Goal: Information Seeking & Learning: Check status

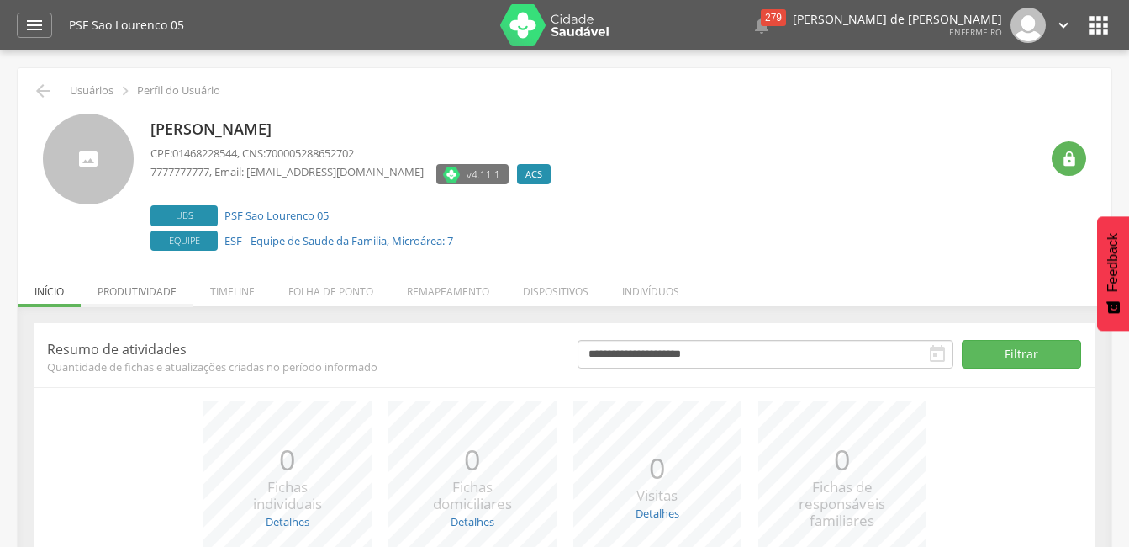
click at [139, 285] on li "Produtividade" at bounding box center [137, 287] width 113 height 40
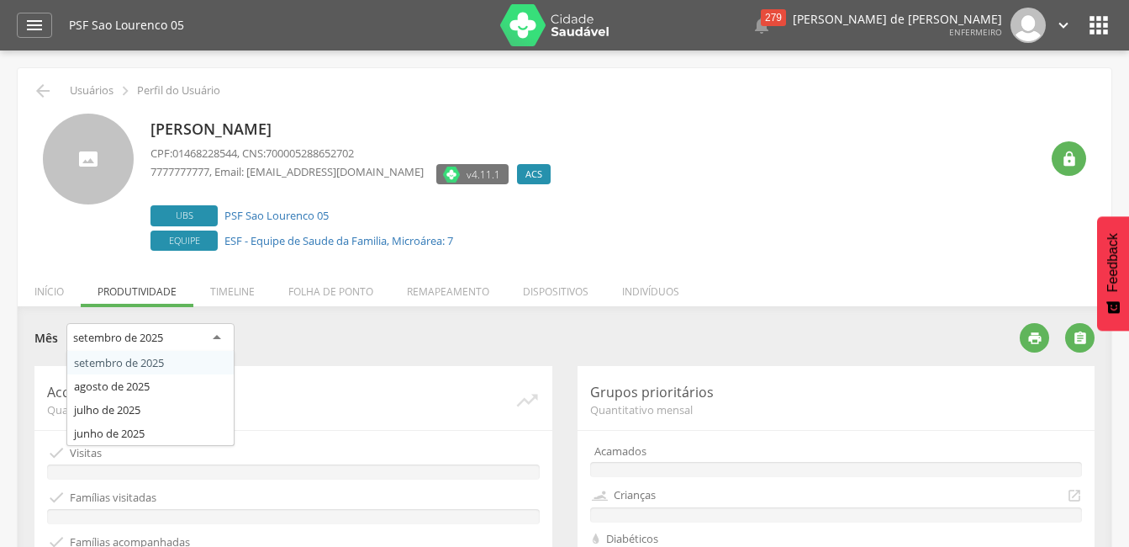
click at [136, 341] on div "setembro de 2025" at bounding box center [118, 337] width 90 height 15
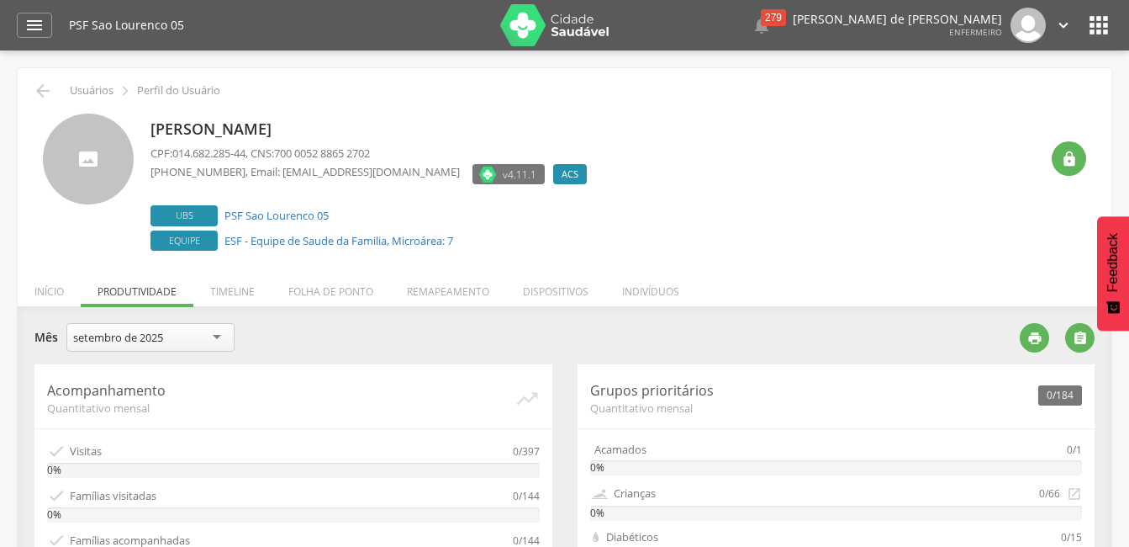
click at [328, 341] on div "**********" at bounding box center [520, 339] width 973 height 33
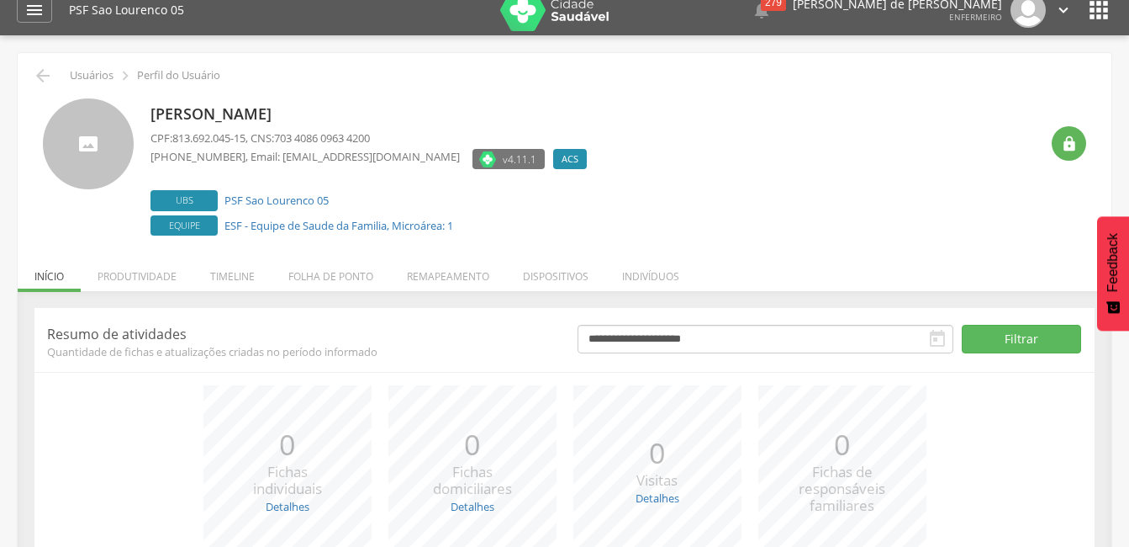
scroll to position [11, 0]
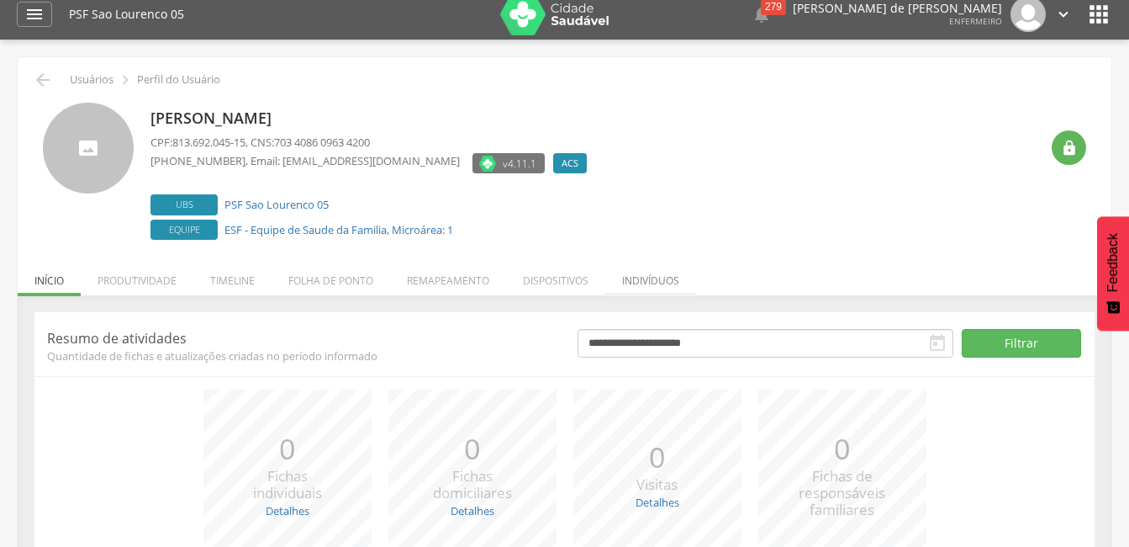
click at [677, 283] on li "Indivíduos" at bounding box center [650, 276] width 91 height 40
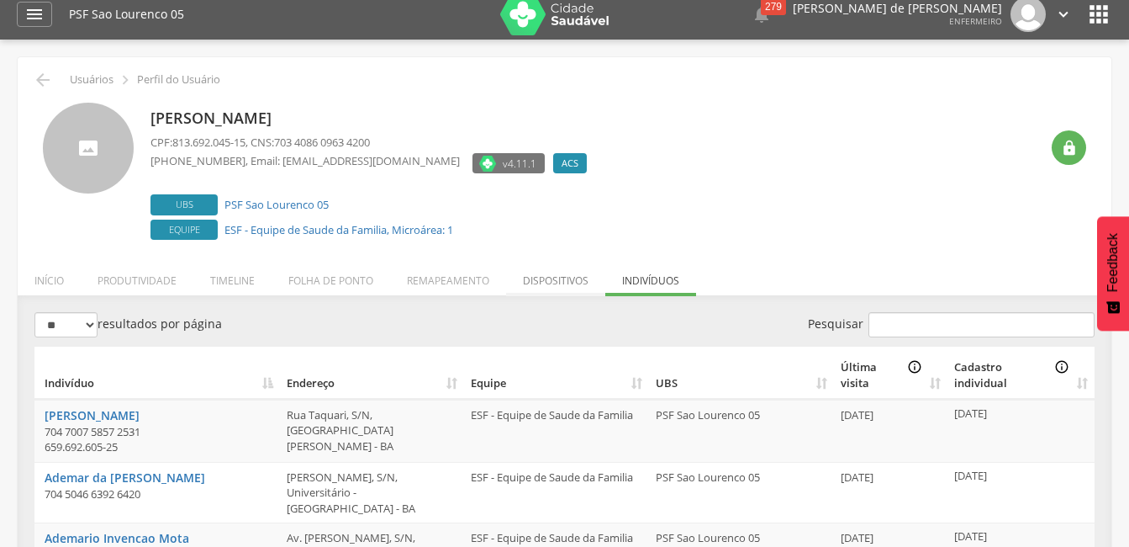
click at [553, 283] on li "Dispositivos" at bounding box center [555, 276] width 99 height 40
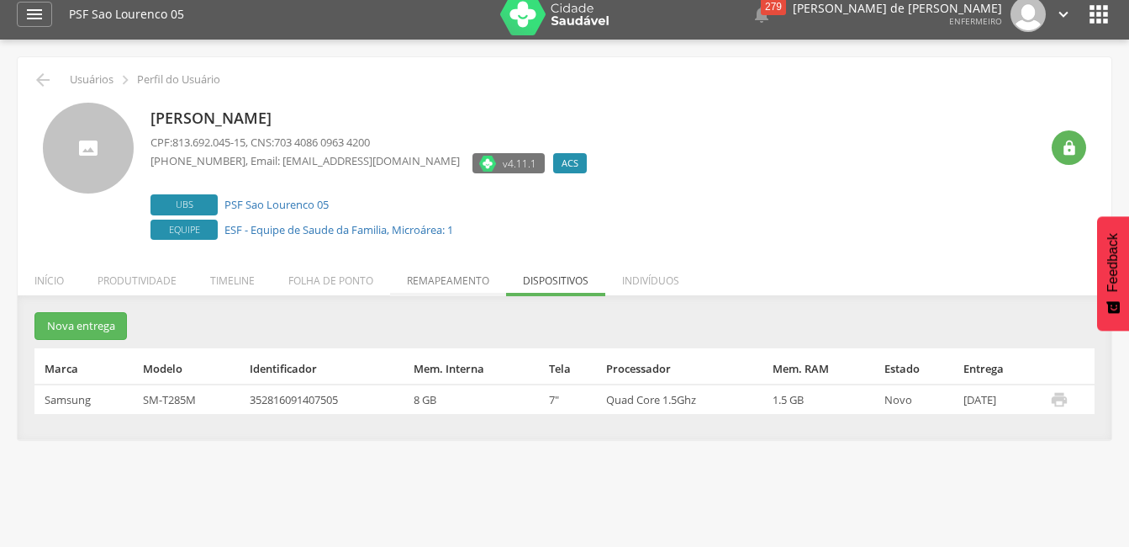
click at [444, 281] on li "Remapeamento" at bounding box center [448, 276] width 116 height 40
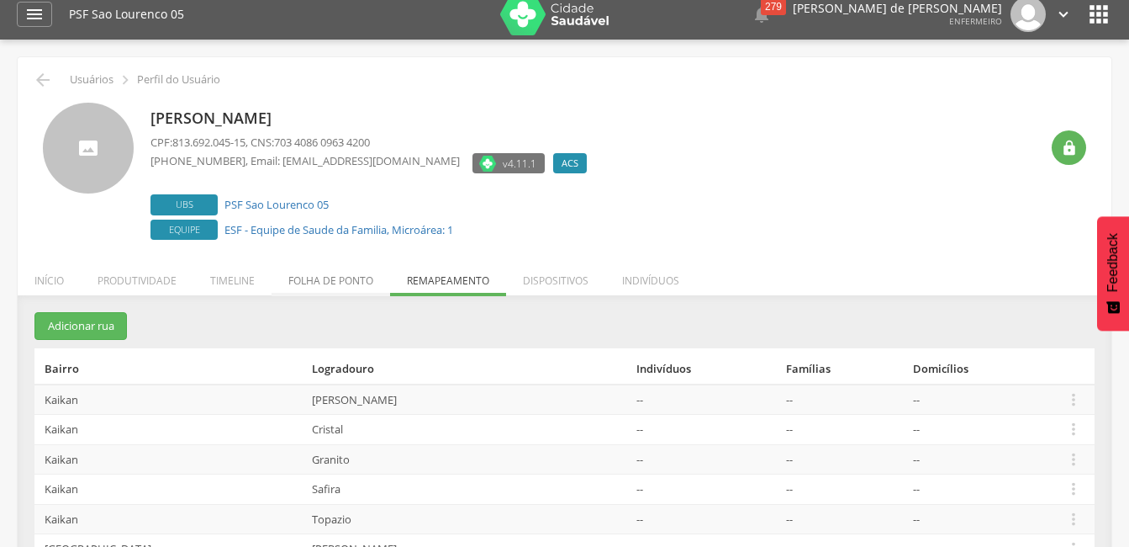
click at [341, 288] on li "Folha de ponto" at bounding box center [331, 276] width 119 height 40
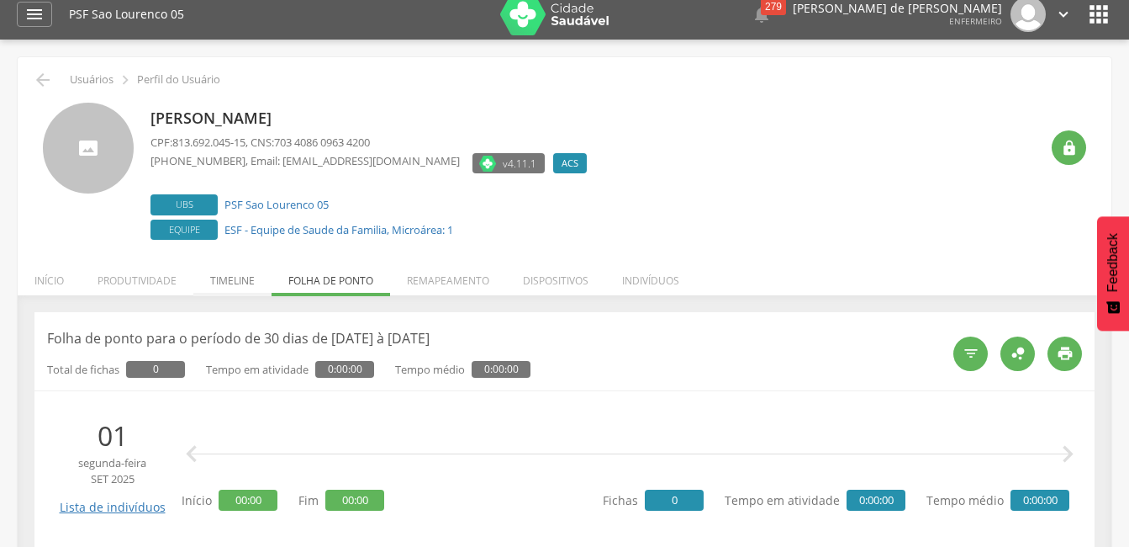
click at [240, 279] on li "Timeline" at bounding box center [232, 276] width 78 height 40
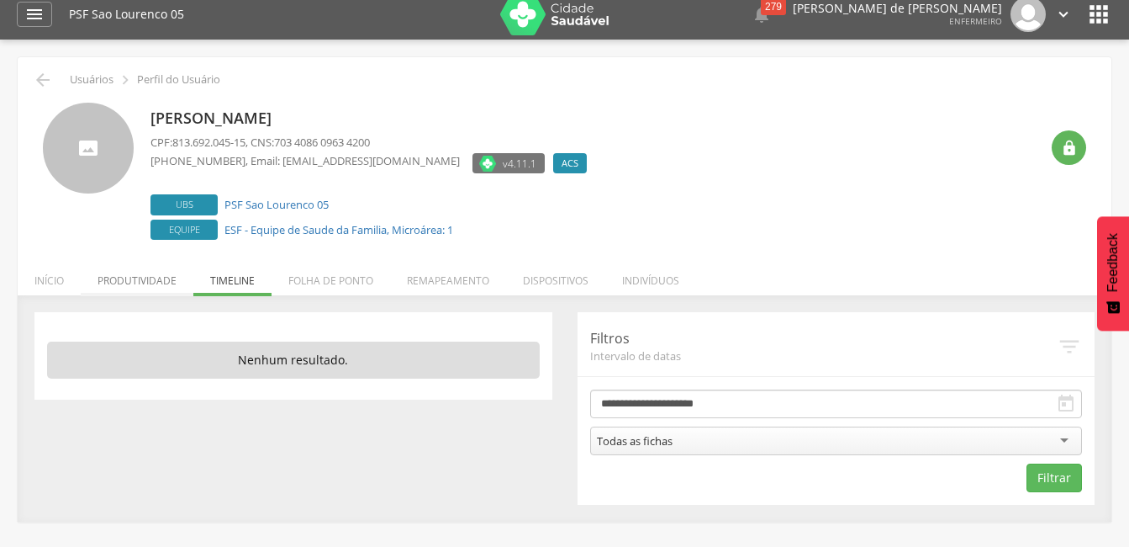
click at [128, 284] on li "Produtividade" at bounding box center [137, 276] width 113 height 40
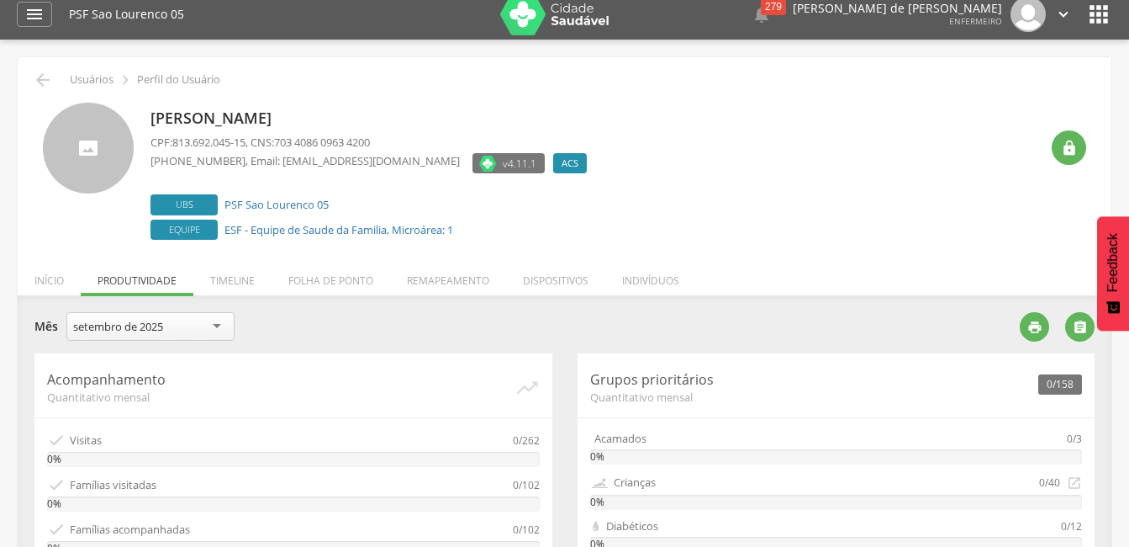
click at [124, 330] on div "setembro de 2025" at bounding box center [118, 326] width 90 height 15
click at [54, 284] on li "Início" at bounding box center [49, 276] width 63 height 40
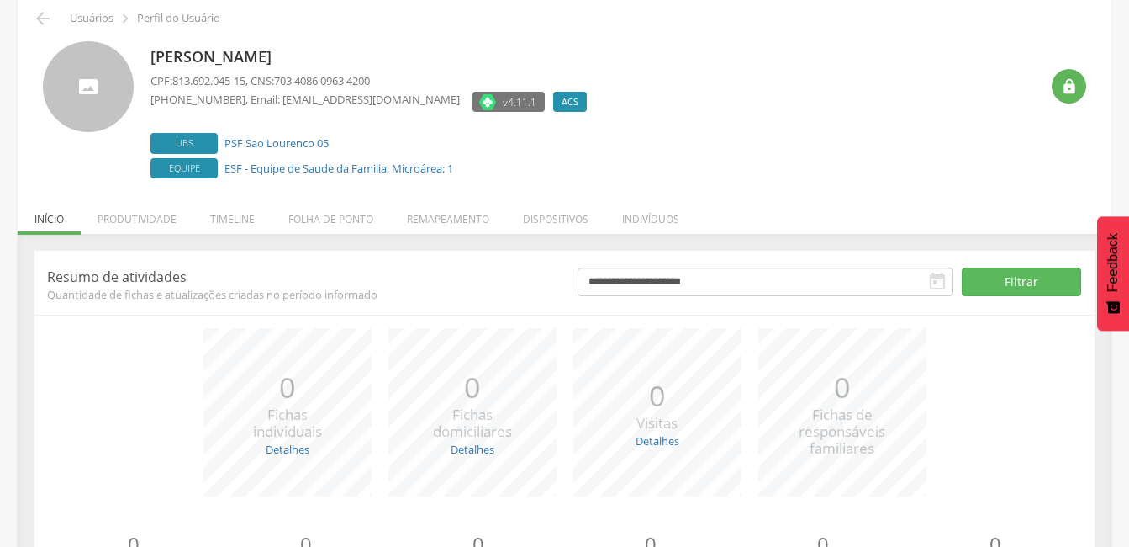
scroll to position [170, 0]
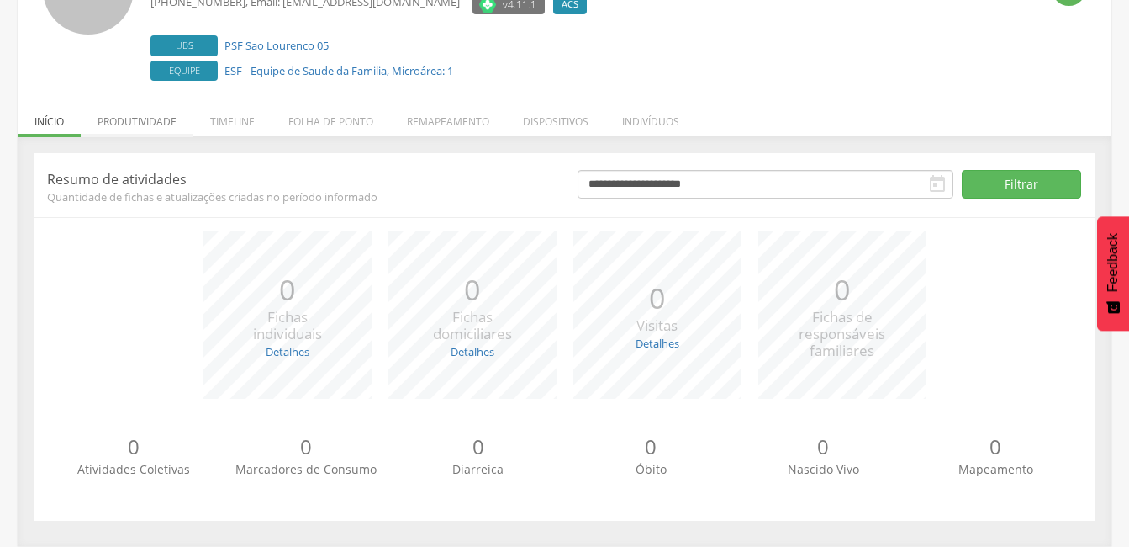
click at [152, 116] on li "Produtividade" at bounding box center [137, 118] width 113 height 40
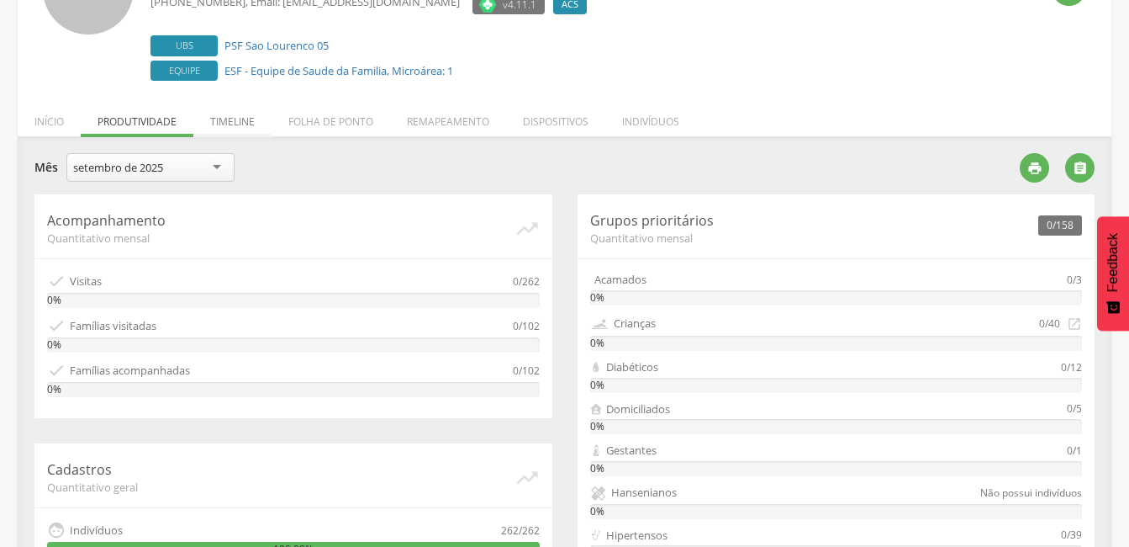
click at [236, 120] on li "Timeline" at bounding box center [232, 118] width 78 height 40
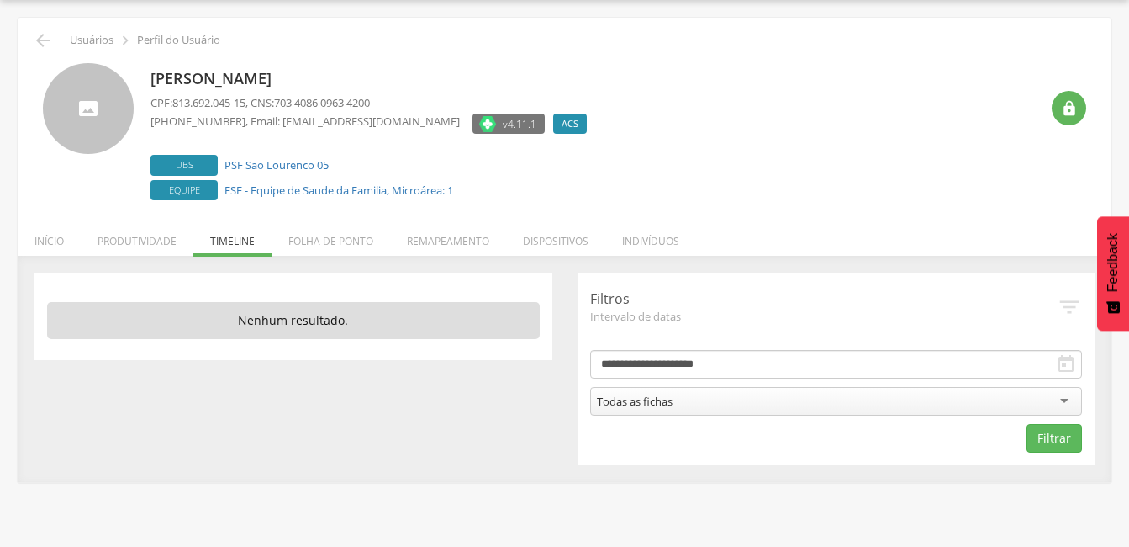
scroll to position [50, 0]
click at [347, 243] on li "Folha de ponto" at bounding box center [331, 237] width 119 height 40
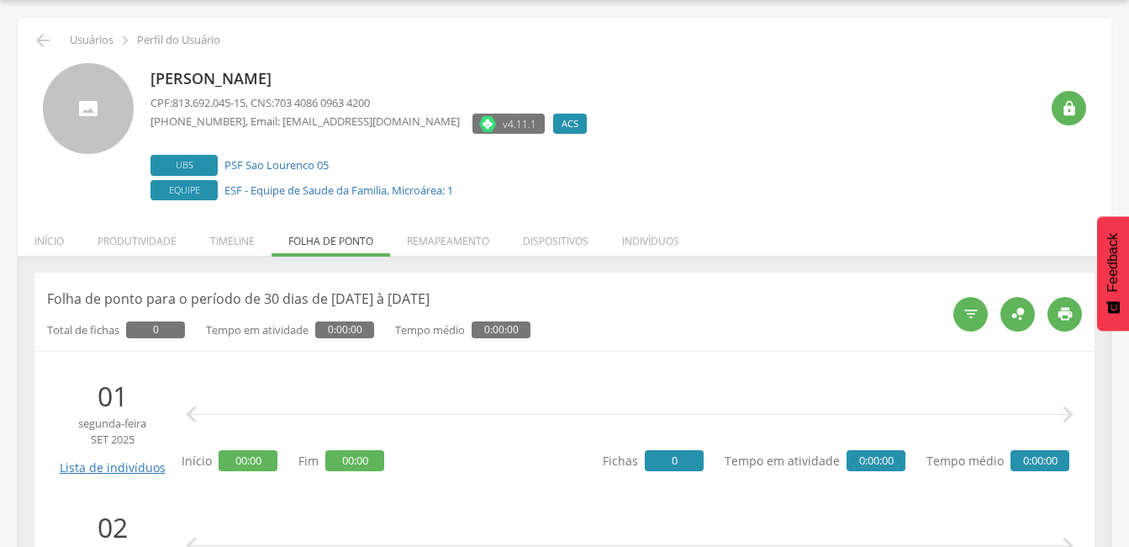
scroll to position [170, 0]
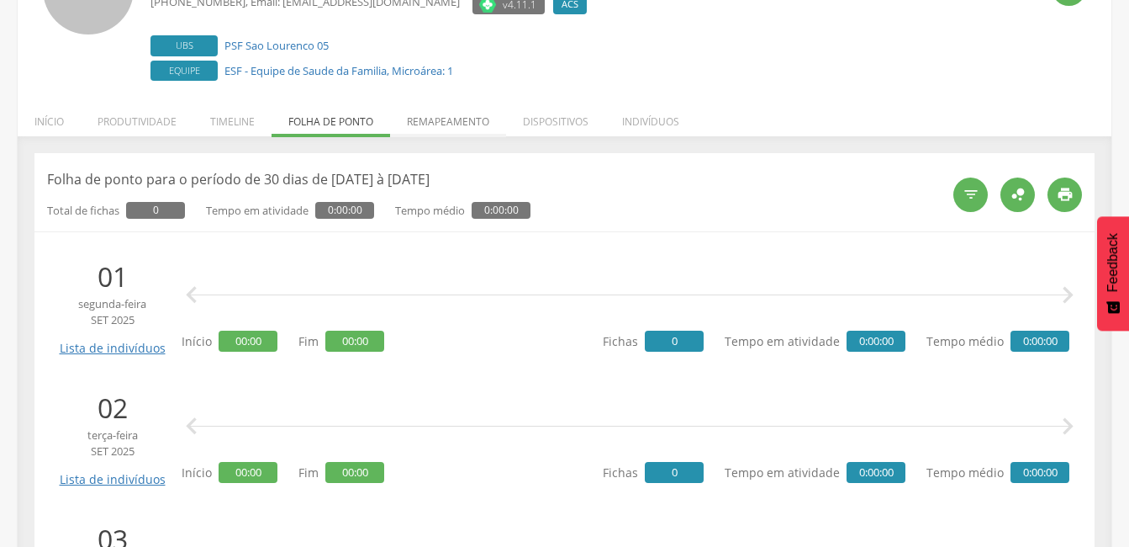
click at [459, 114] on li "Remapeamento" at bounding box center [448, 118] width 116 height 40
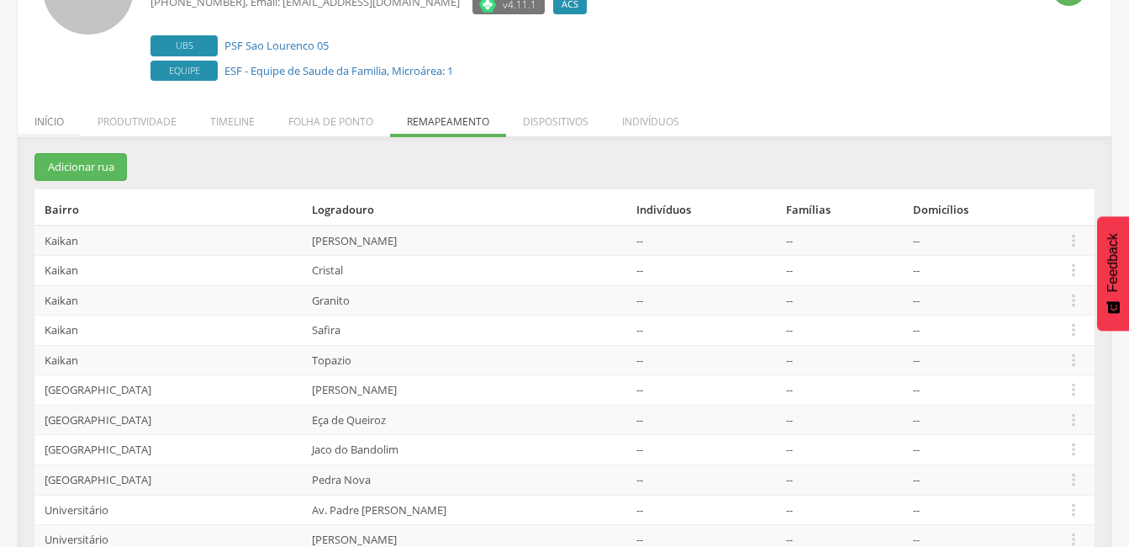
click at [51, 124] on li "Início" at bounding box center [49, 118] width 63 height 40
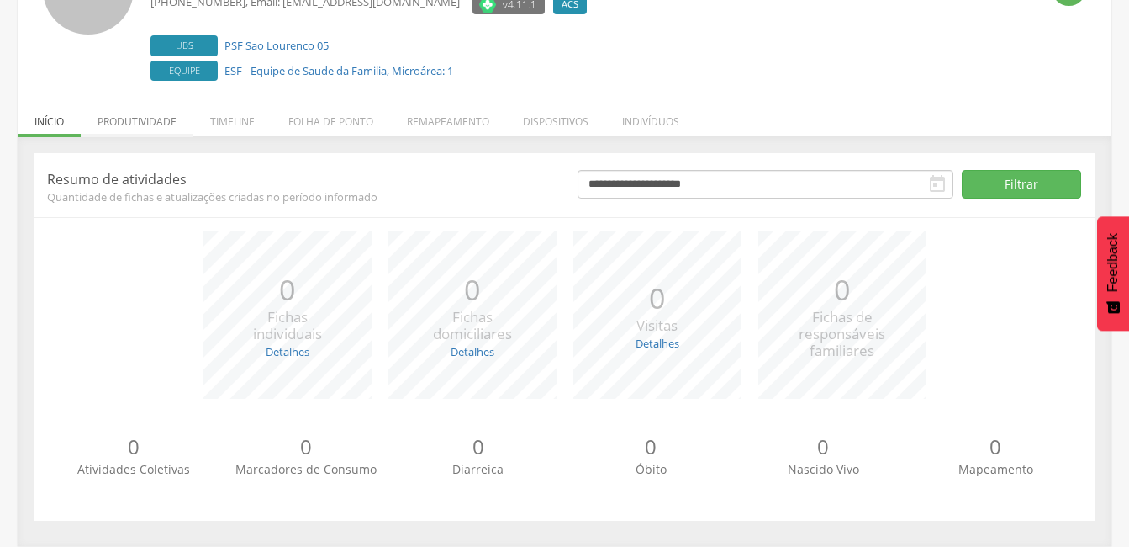
click at [118, 125] on li "Produtividade" at bounding box center [137, 118] width 113 height 40
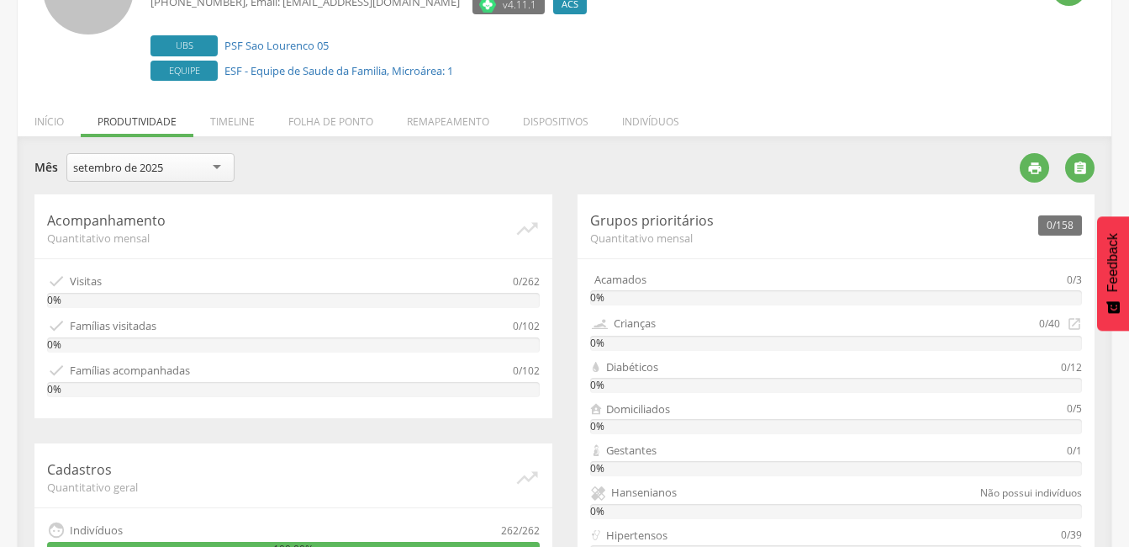
click at [158, 173] on div "setembro de 2025" at bounding box center [118, 167] width 90 height 15
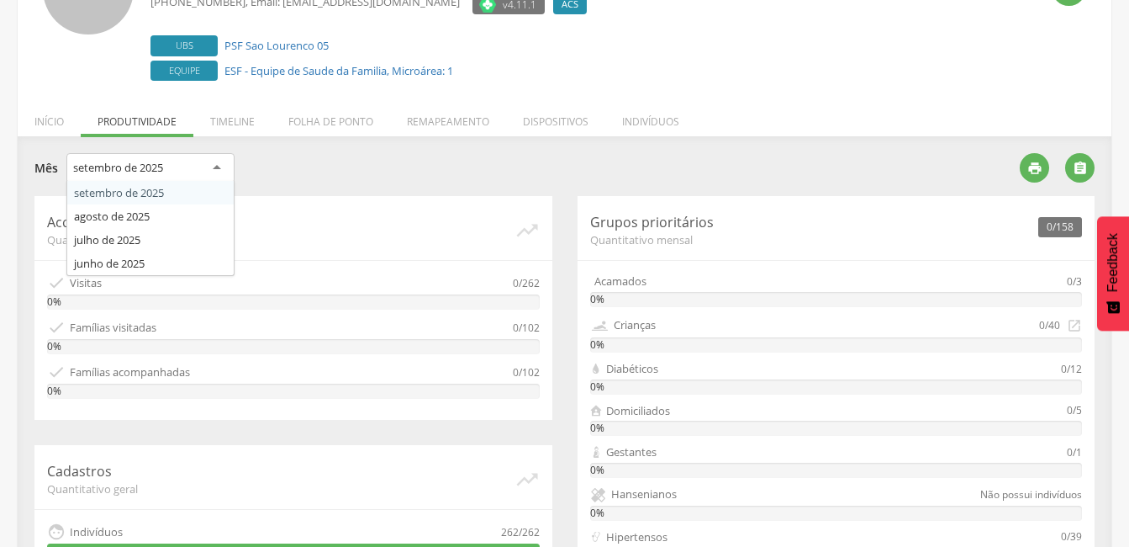
click at [637, 169] on div "**********" at bounding box center [520, 170] width 973 height 34
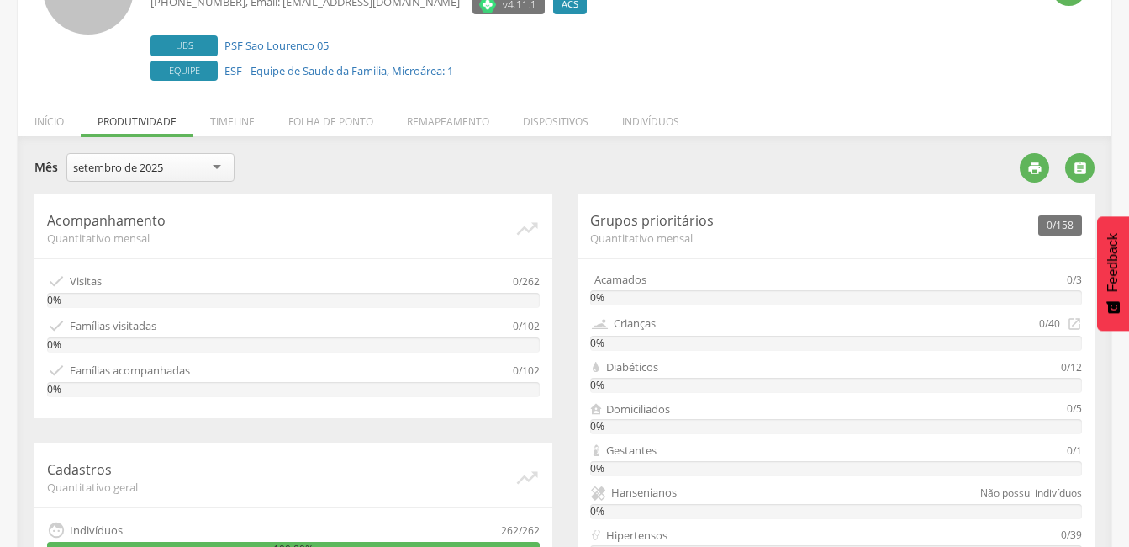
click at [912, 164] on div "**********" at bounding box center [520, 169] width 973 height 33
drag, startPoint x: 209, startPoint y: 180, endPoint x: 205, endPoint y: 161, distance: 19.6
click at [205, 171] on div "setembro de 2025" at bounding box center [150, 167] width 168 height 29
click at [229, 125] on li "Timeline" at bounding box center [232, 118] width 78 height 40
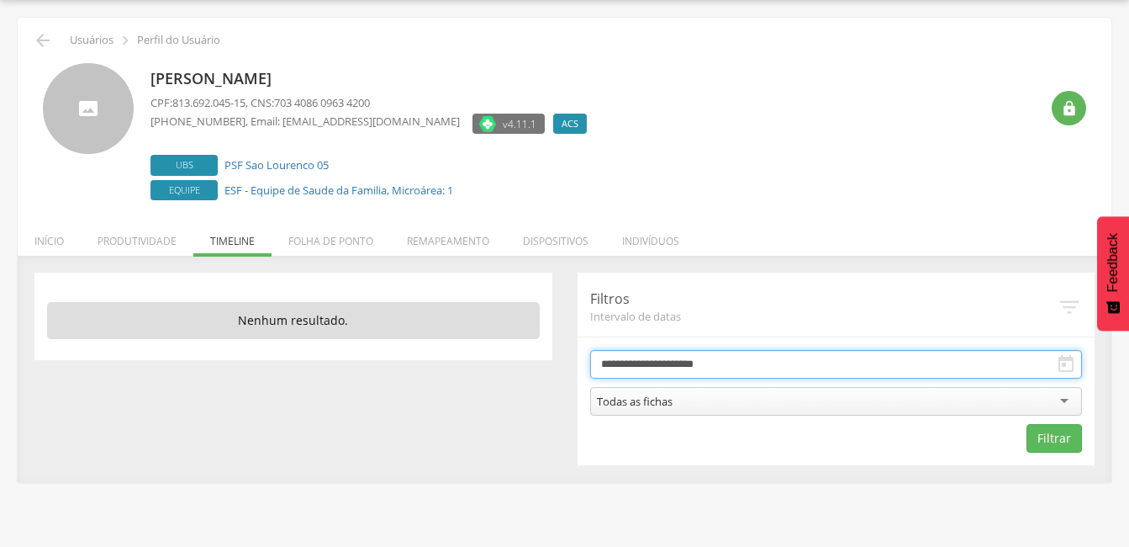
click at [777, 365] on body " Dashboard Supervisão Produtividade Mapa da Cidade App desatualizado Última si…" at bounding box center [564, 223] width 1129 height 547
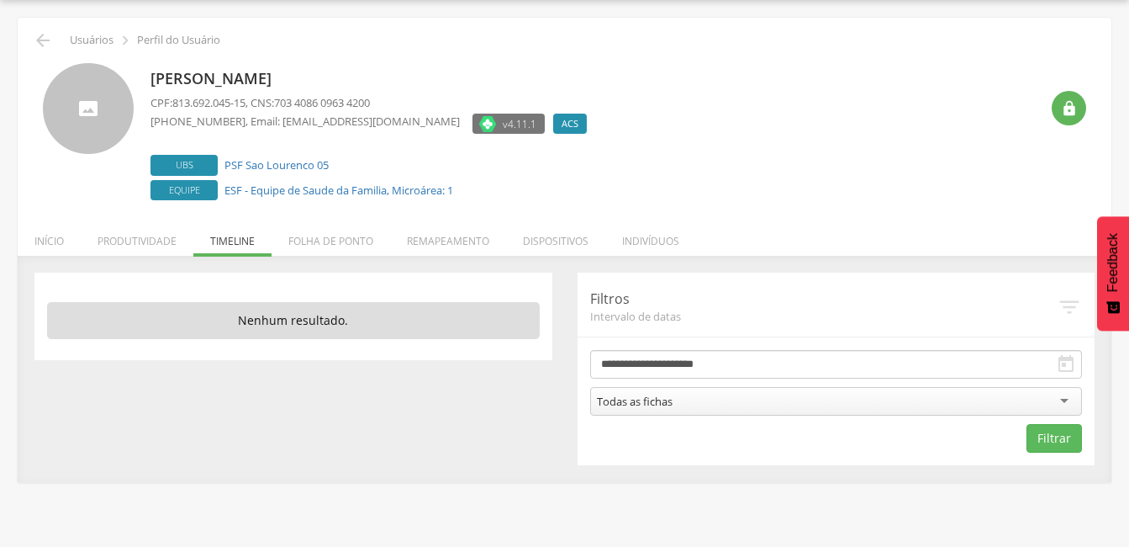
click at [977, 352] on form "**********" at bounding box center [836, 401] width 493 height 103
click at [862, 399] on div "Todas as fichas" at bounding box center [836, 401] width 493 height 29
click at [1012, 388] on div "Todas as fichas" at bounding box center [836, 401] width 493 height 29
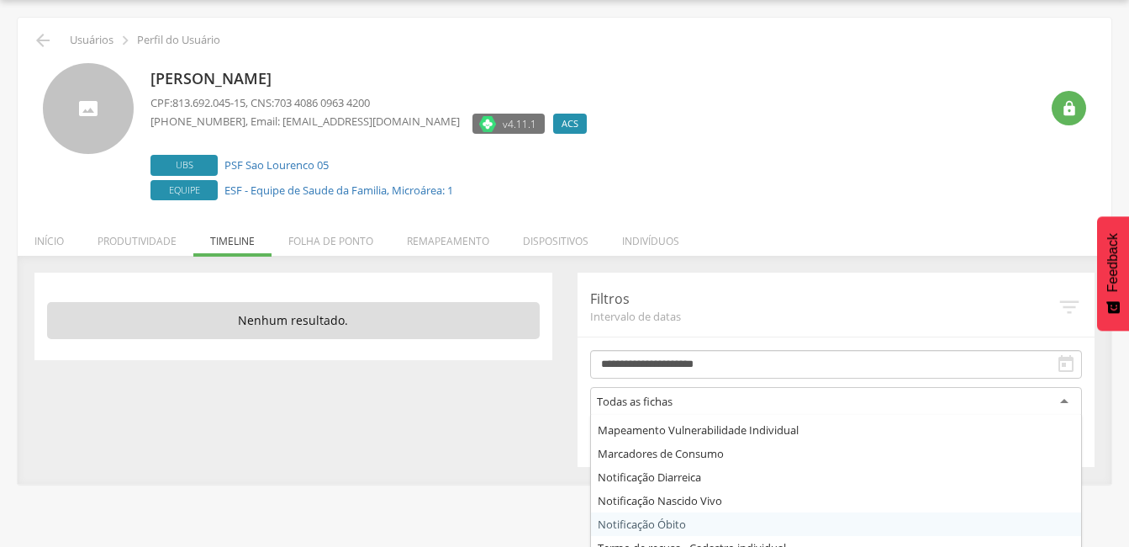
scroll to position [87, 0]
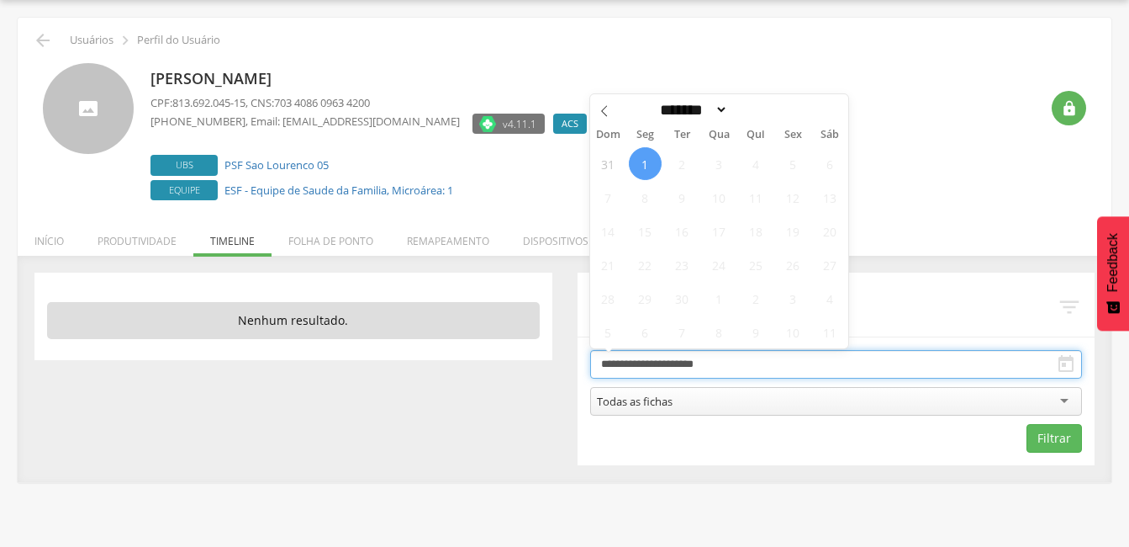
click at [705, 337] on div "**********" at bounding box center [837, 368] width 518 height 193
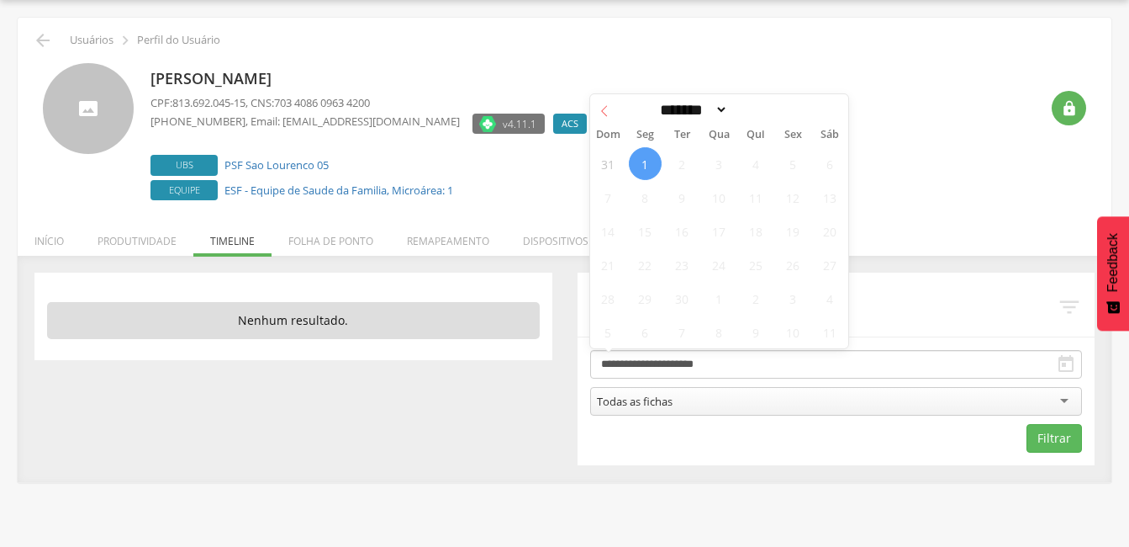
click at [608, 117] on icon at bounding box center [605, 111] width 12 height 12
click at [603, 117] on icon at bounding box center [605, 111] width 12 height 12
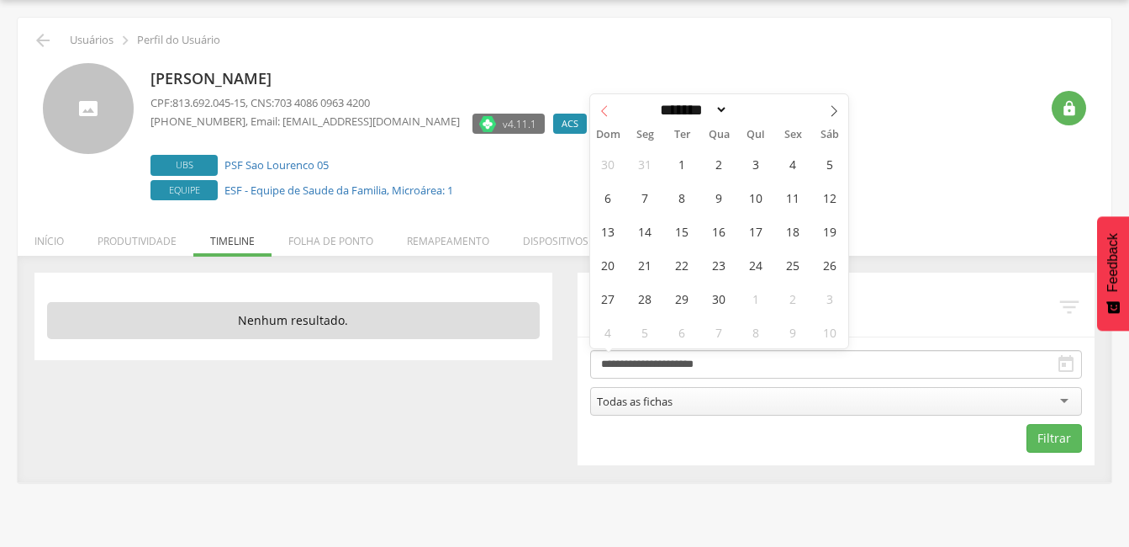
click at [603, 117] on icon at bounding box center [605, 111] width 12 height 12
select select "*"
drag, startPoint x: 603, startPoint y: 117, endPoint x: 721, endPoint y: 170, distance: 129.1
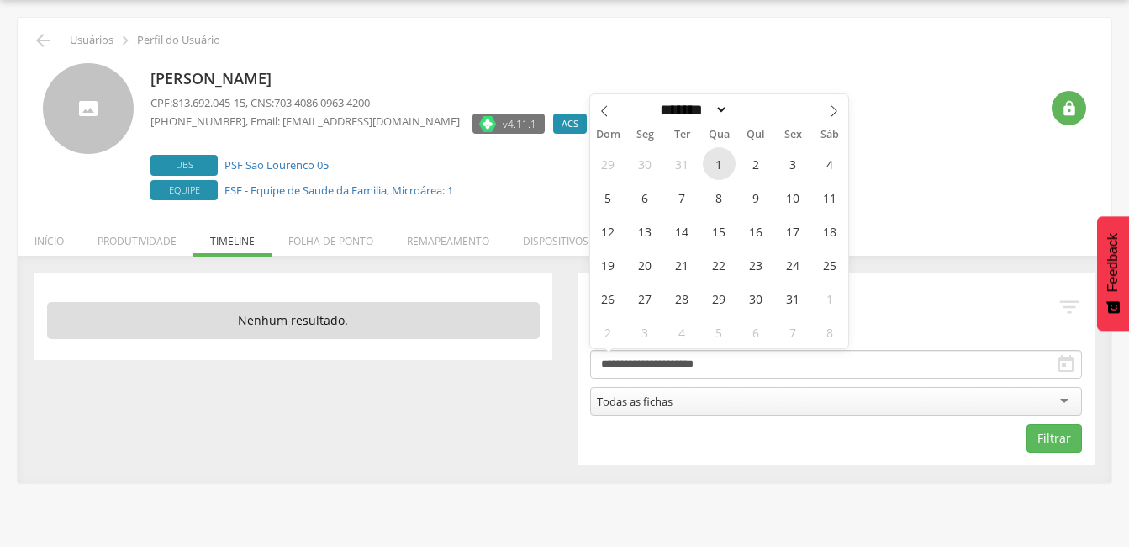
click at [721, 170] on span "1" at bounding box center [719, 163] width 33 height 33
type input "**********"
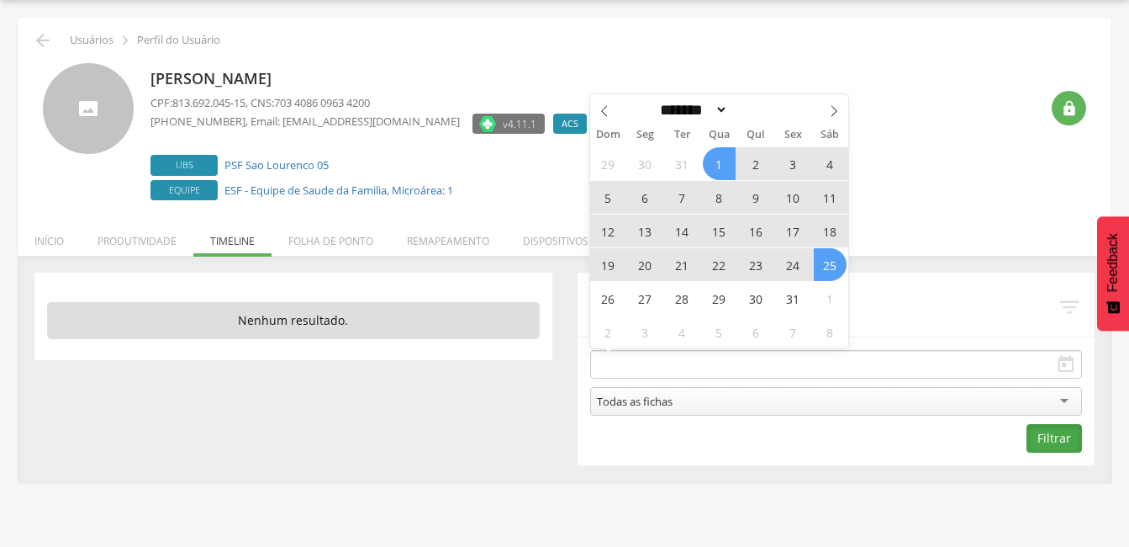
click at [1066, 440] on button "Filtrar" at bounding box center [1054, 438] width 55 height 29
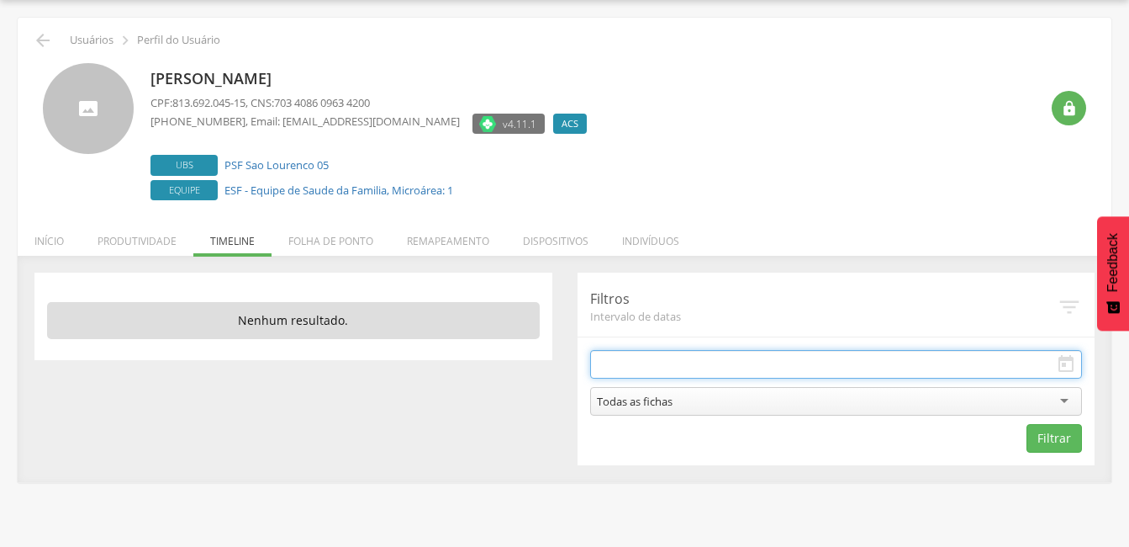
click at [665, 364] on input "text" at bounding box center [836, 364] width 493 height 29
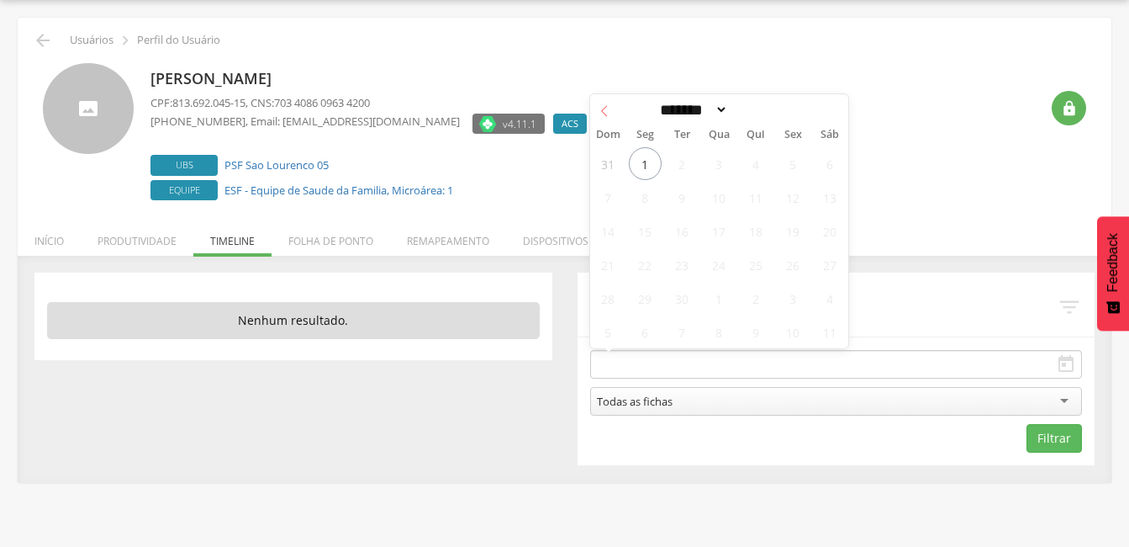
click at [599, 110] on icon at bounding box center [605, 111] width 12 height 12
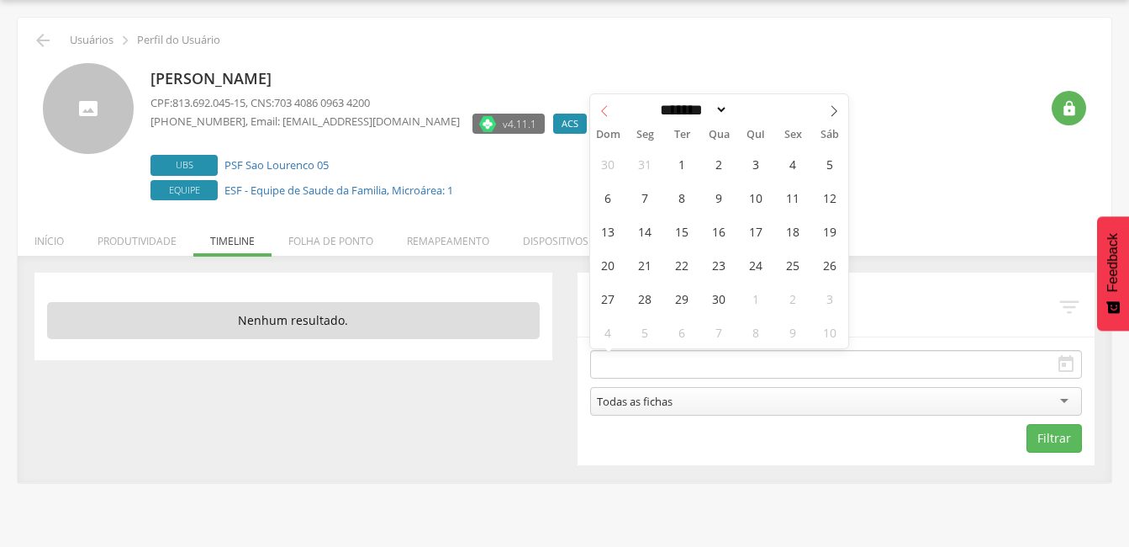
click at [599, 110] on icon at bounding box center [605, 111] width 12 height 12
select select "*"
click at [726, 161] on span "1" at bounding box center [719, 163] width 33 height 33
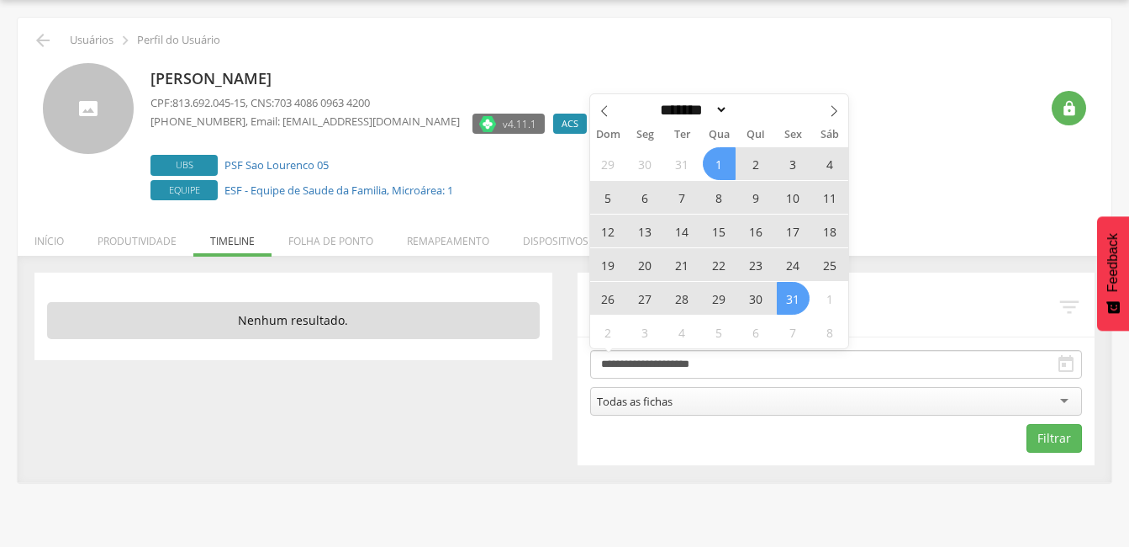
click at [797, 299] on span "31" at bounding box center [793, 298] width 33 height 33
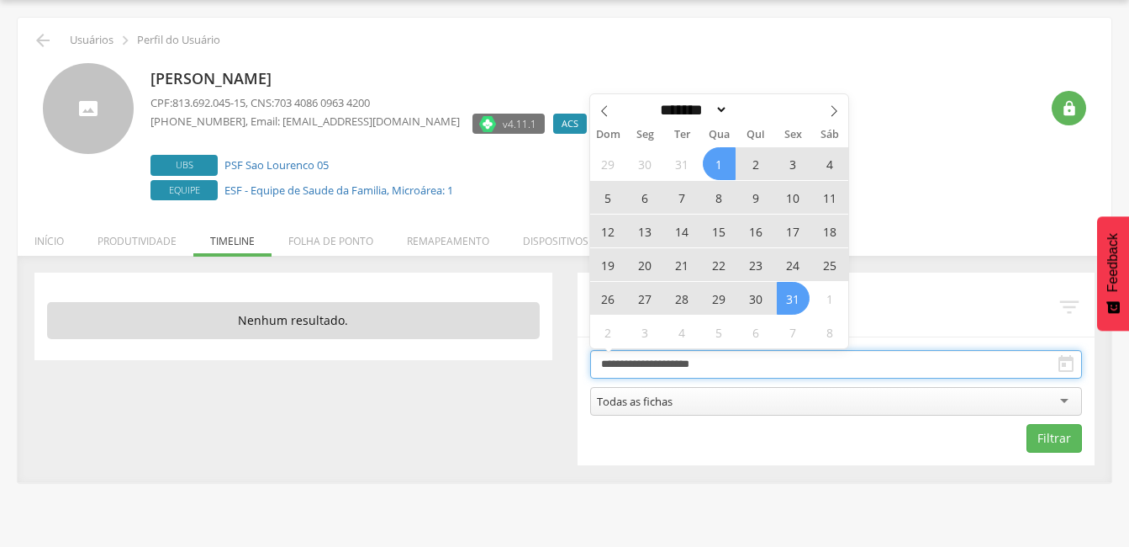
type input "**********"
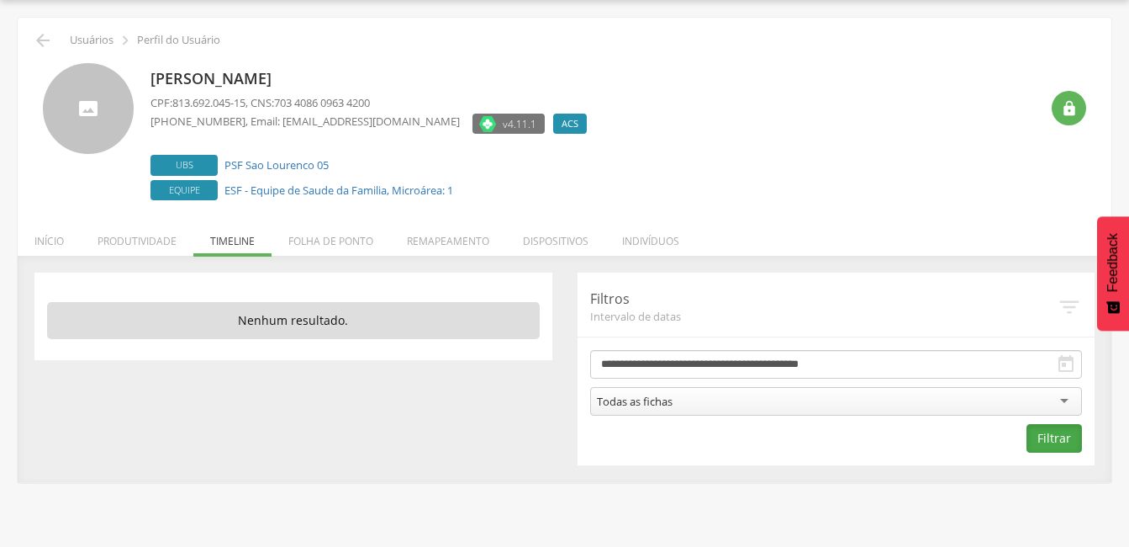
click at [1063, 444] on button "Filtrar" at bounding box center [1054, 438] width 55 height 29
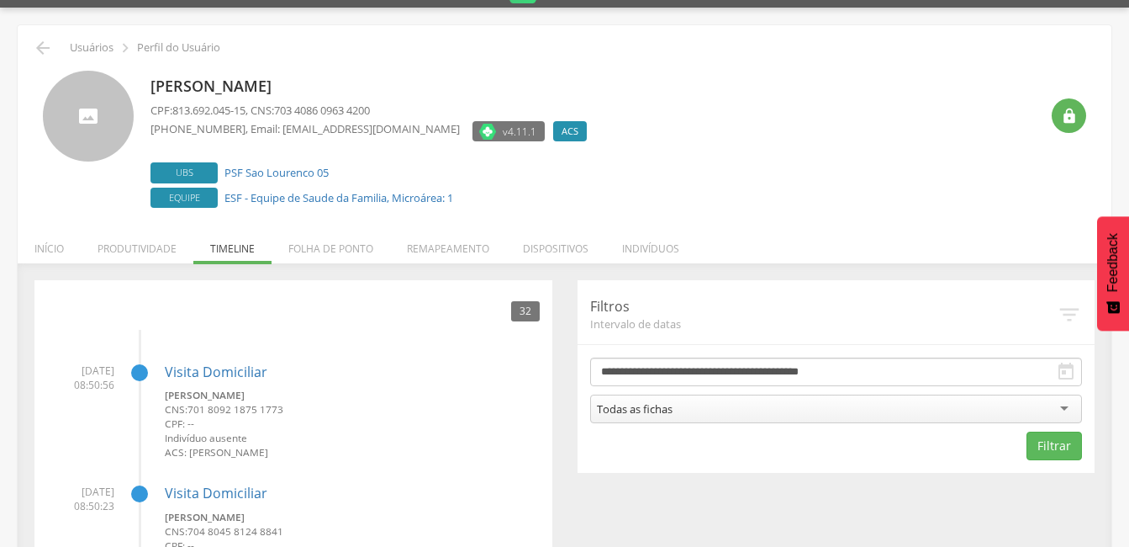
scroll to position [0, 0]
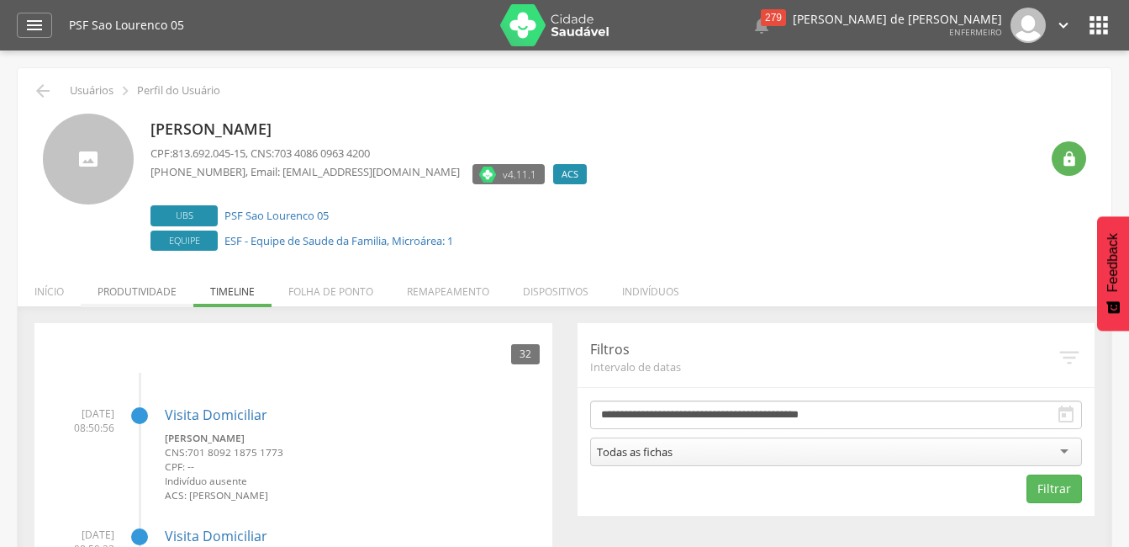
click at [168, 294] on li "Produtividade" at bounding box center [137, 287] width 113 height 40
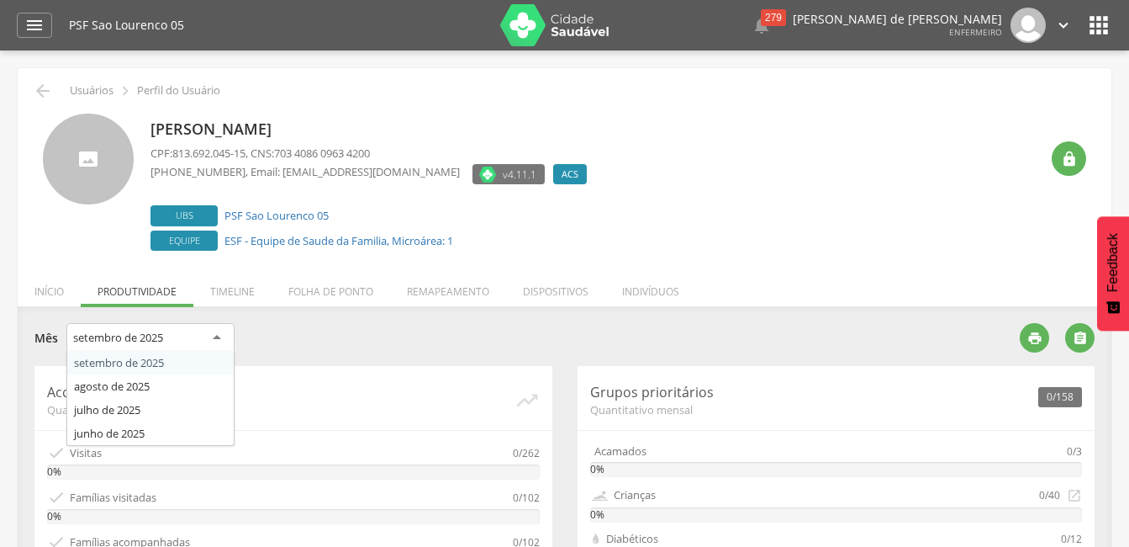
click at [217, 343] on div "setembro de 2025" at bounding box center [150, 338] width 168 height 30
click at [217, 335] on div "setembro de 2025" at bounding box center [150, 338] width 168 height 30
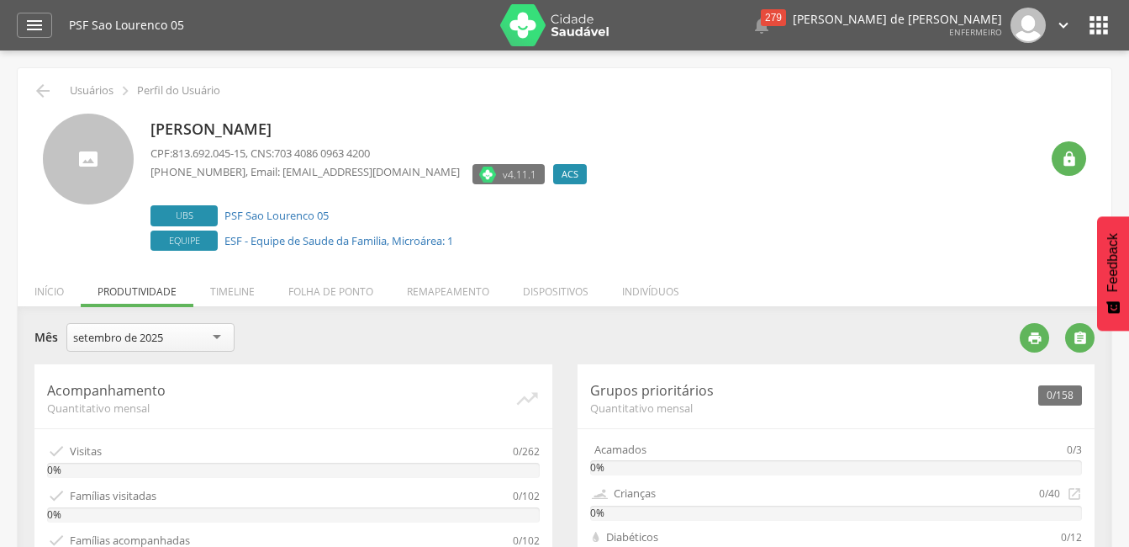
click at [392, 341] on div "**********" at bounding box center [520, 339] width 973 height 33
click at [256, 292] on li "Timeline" at bounding box center [232, 287] width 78 height 40
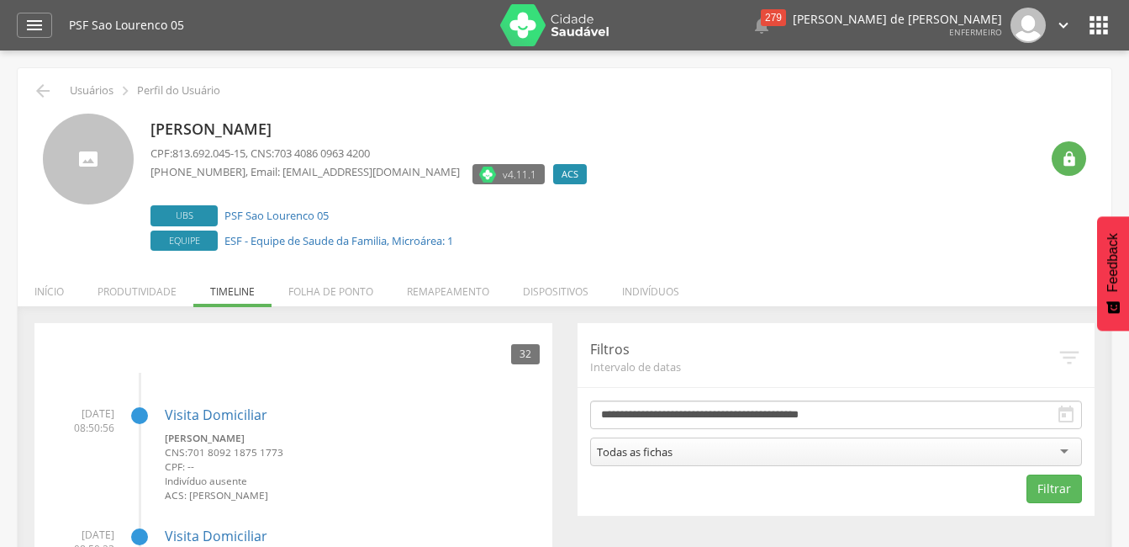
click at [702, 455] on div "Todas as fichas" at bounding box center [836, 451] width 493 height 29
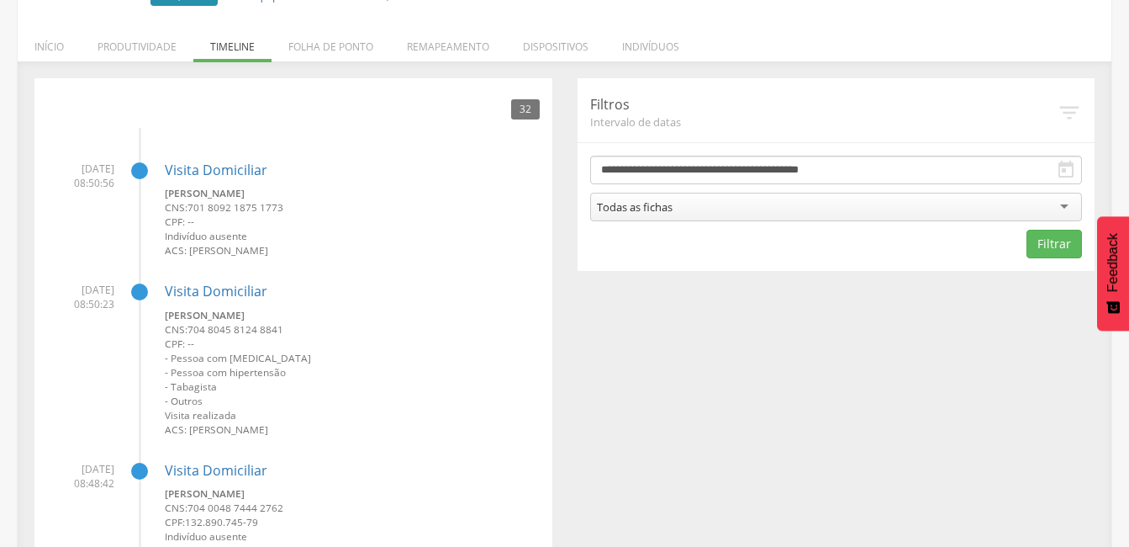
scroll to position [261, 0]
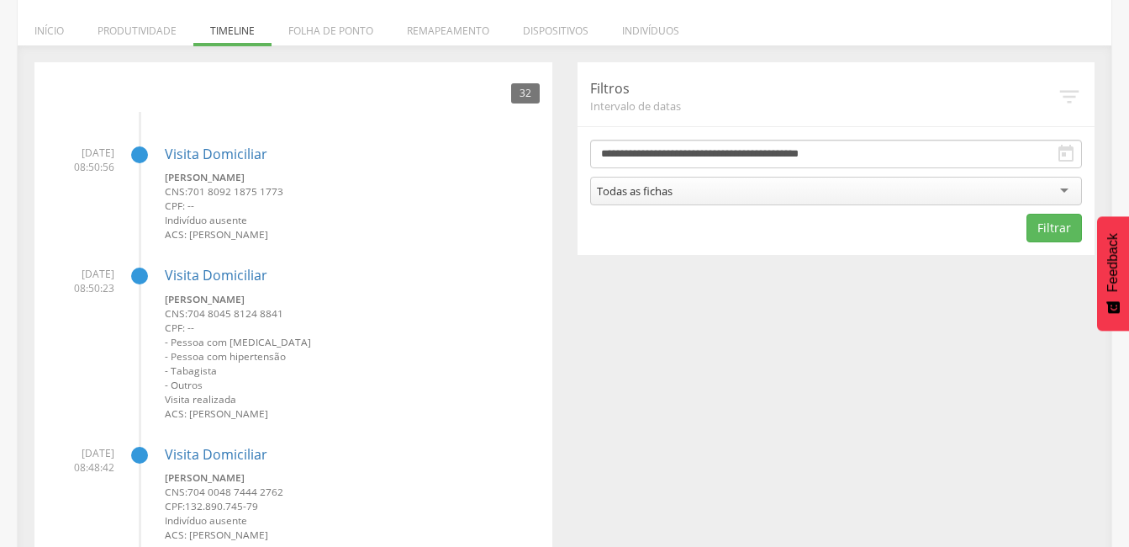
click at [742, 185] on div "Todas as fichas" at bounding box center [836, 191] width 493 height 29
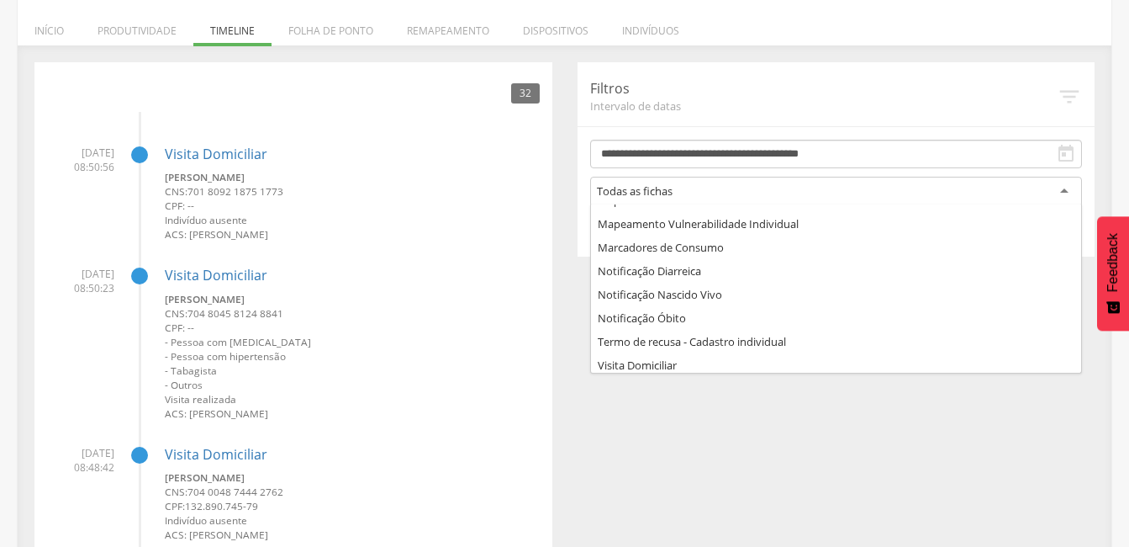
scroll to position [185, 0]
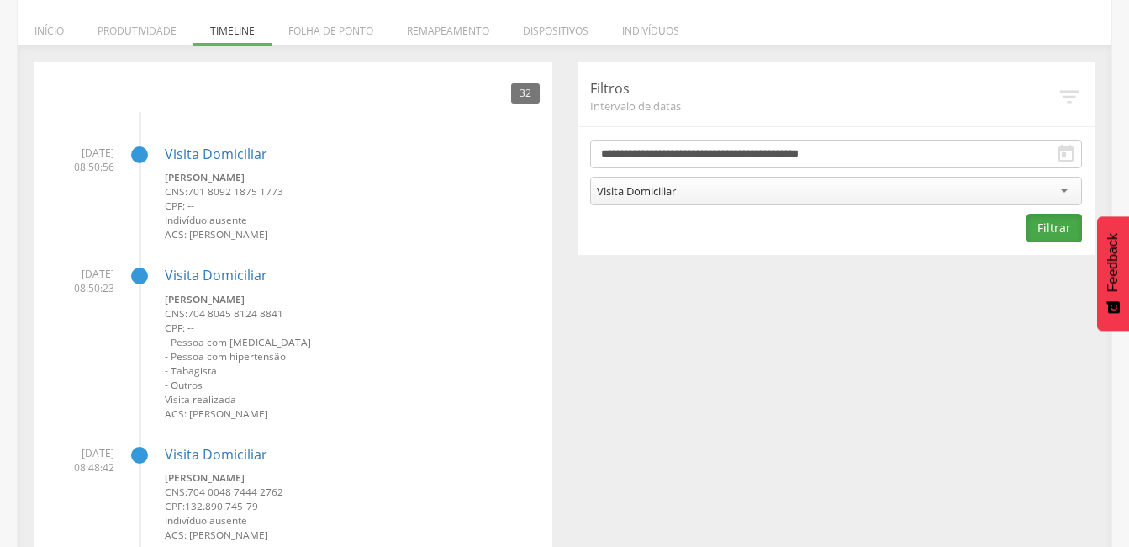
click at [1070, 230] on button "Filtrar" at bounding box center [1054, 228] width 55 height 29
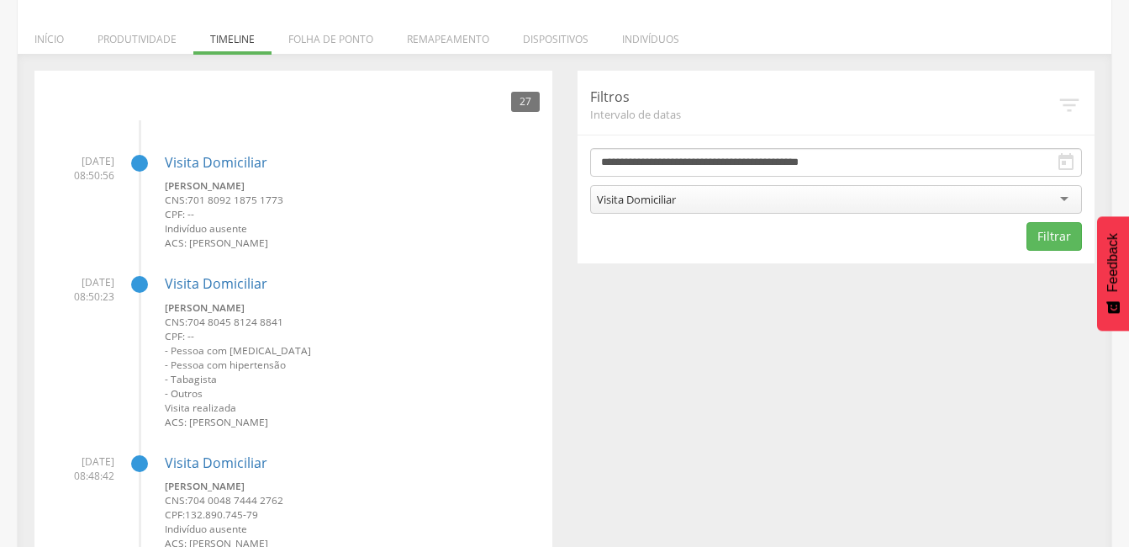
scroll to position [168, 0]
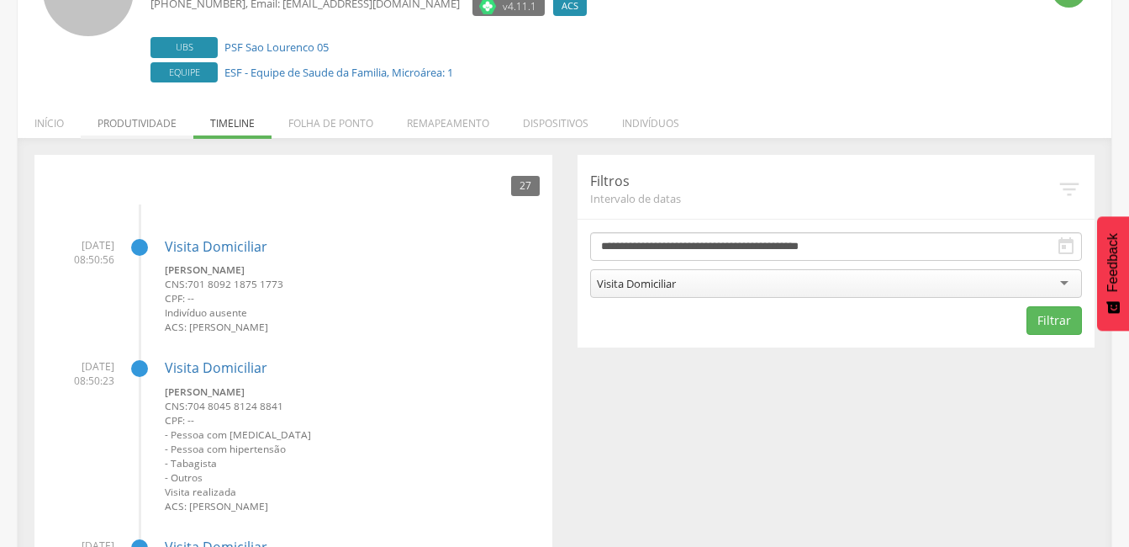
click at [140, 116] on li "Produtividade" at bounding box center [137, 119] width 113 height 40
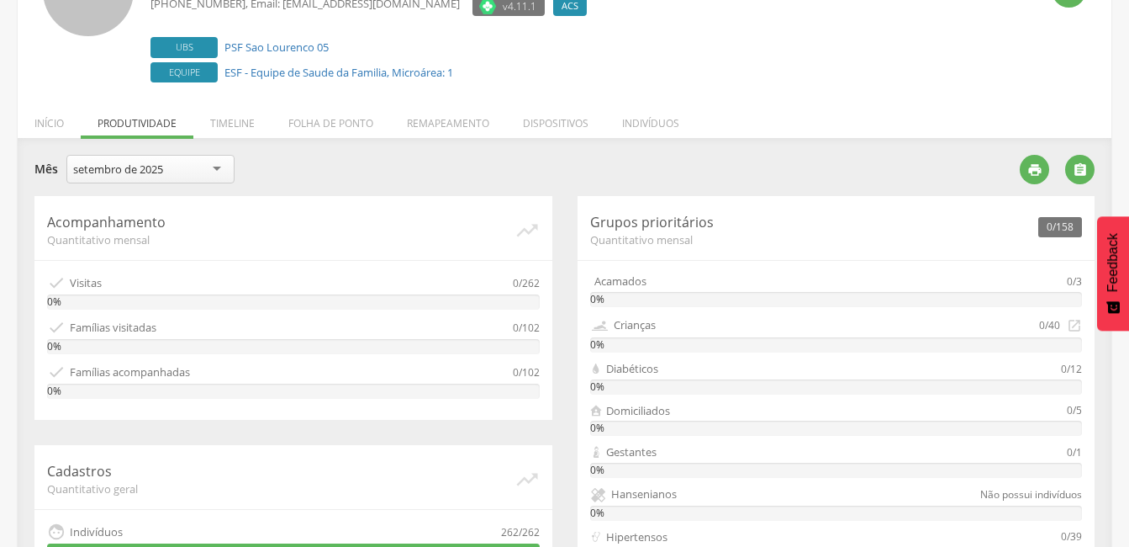
click at [193, 156] on div "setembro de 2025" at bounding box center [150, 169] width 168 height 29
click at [292, 168] on div "**********" at bounding box center [520, 171] width 973 height 33
click at [251, 129] on li "Timeline" at bounding box center [232, 119] width 78 height 40
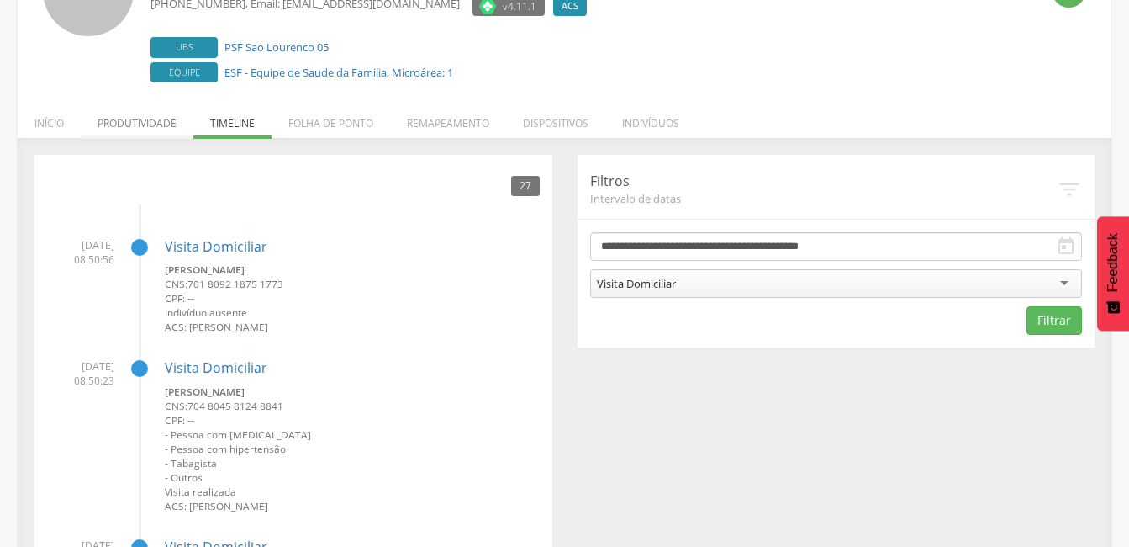
click at [164, 120] on li "Produtividade" at bounding box center [137, 119] width 113 height 40
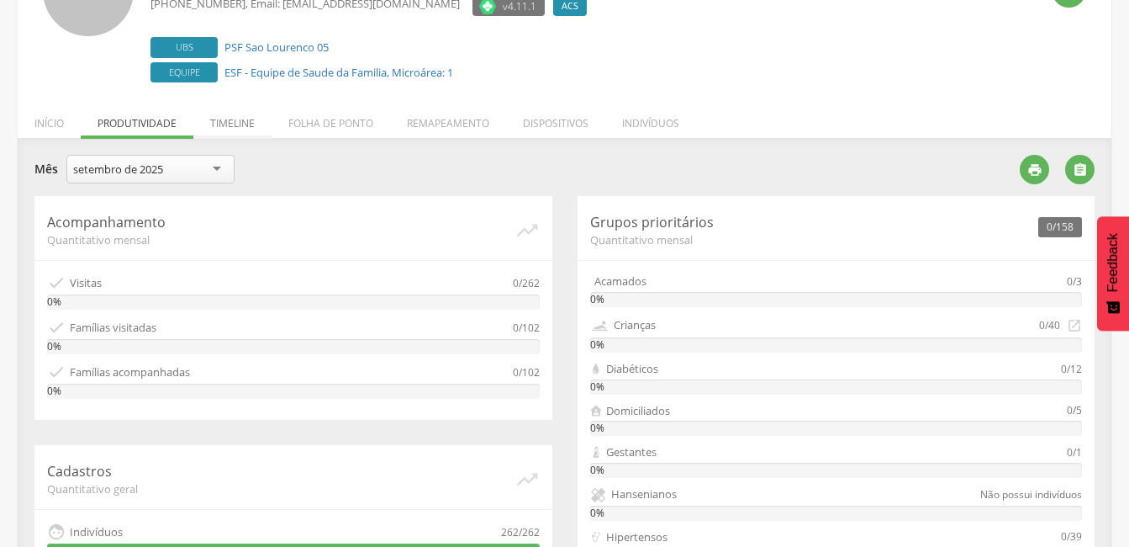
click at [258, 117] on li "Timeline" at bounding box center [232, 119] width 78 height 40
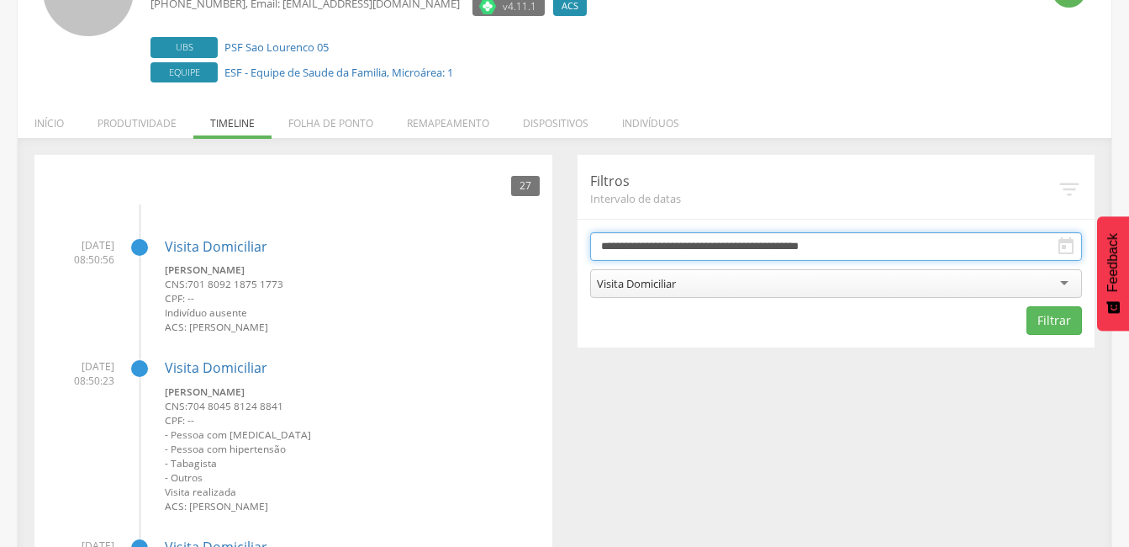
click at [1000, 250] on input "**********" at bounding box center [836, 246] width 493 height 29
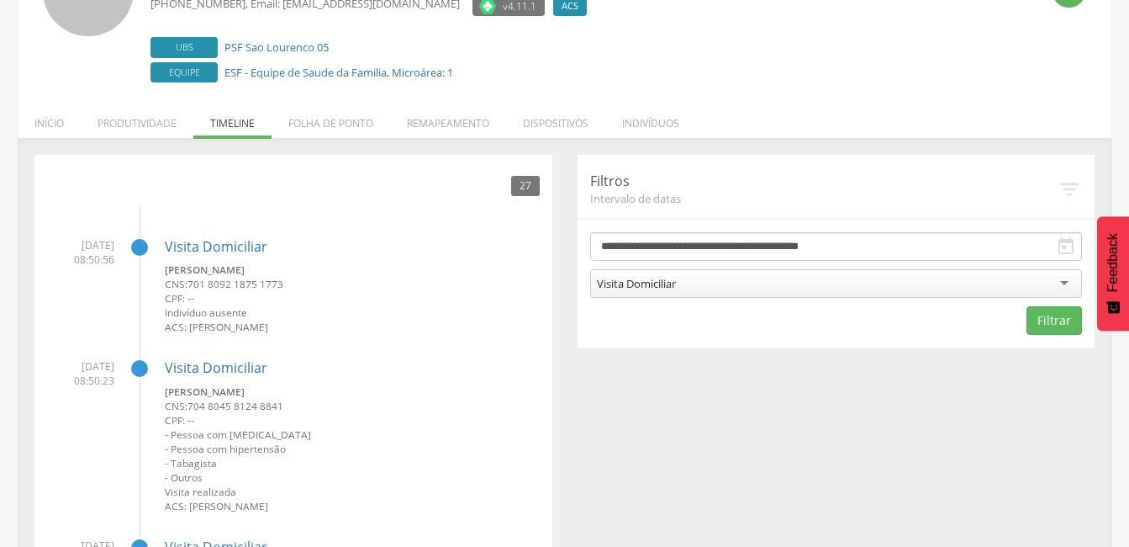
click at [474, 247] on h4 "Visita Domiciliar" at bounding box center [352, 247] width 375 height 15
click at [131, 129] on li "Produtividade" at bounding box center [137, 119] width 113 height 40
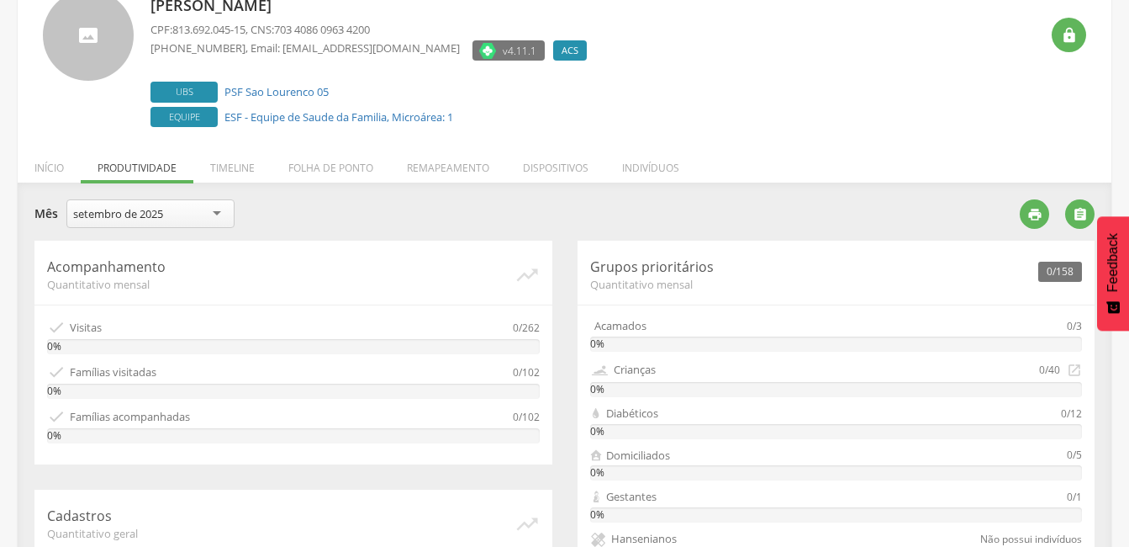
scroll to position [110, 0]
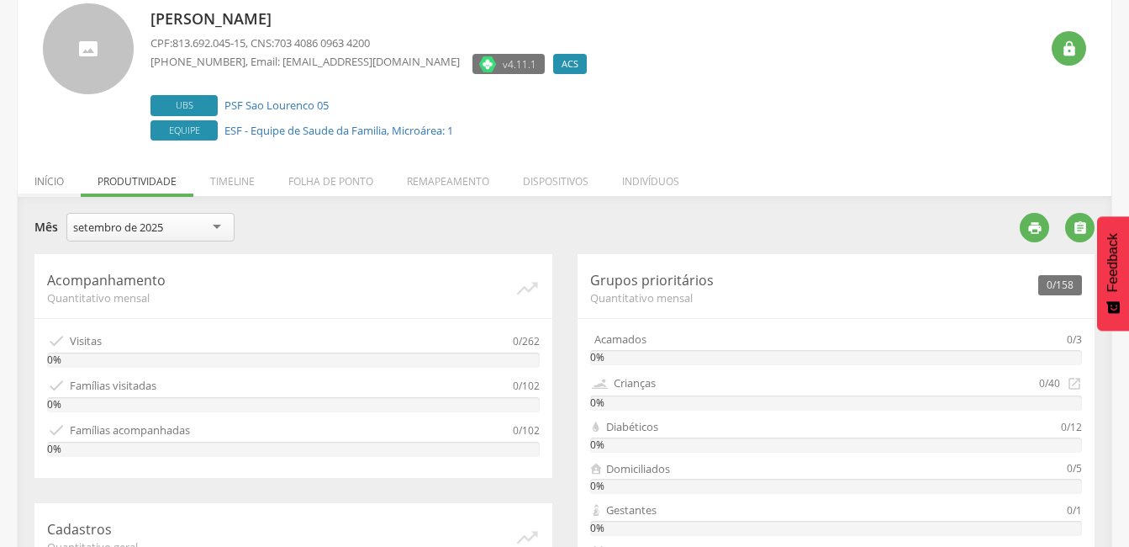
click at [62, 181] on li "Início" at bounding box center [49, 177] width 63 height 40
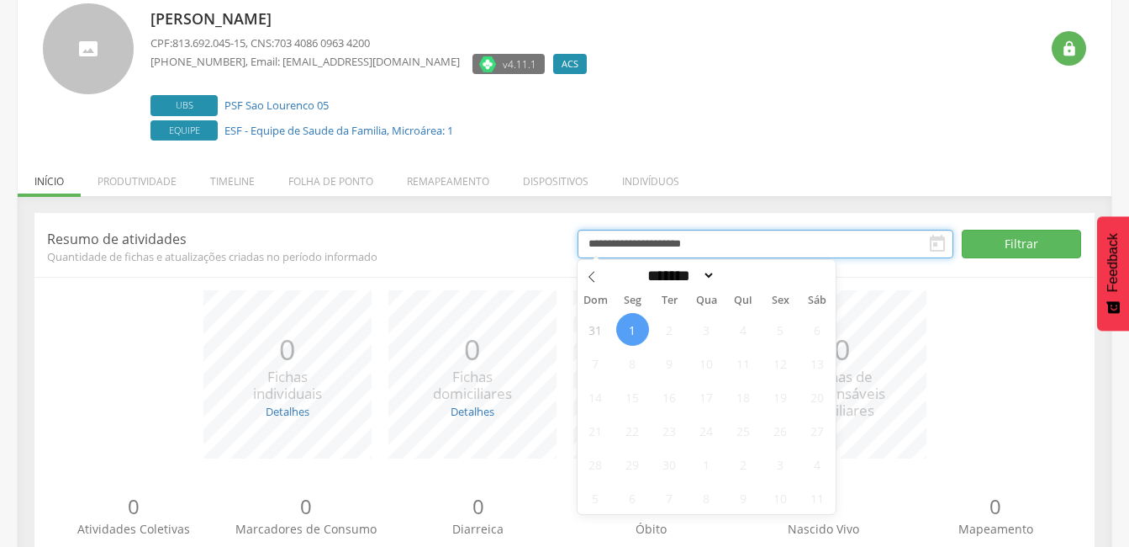
click at [812, 251] on input "**********" at bounding box center [766, 244] width 376 height 29
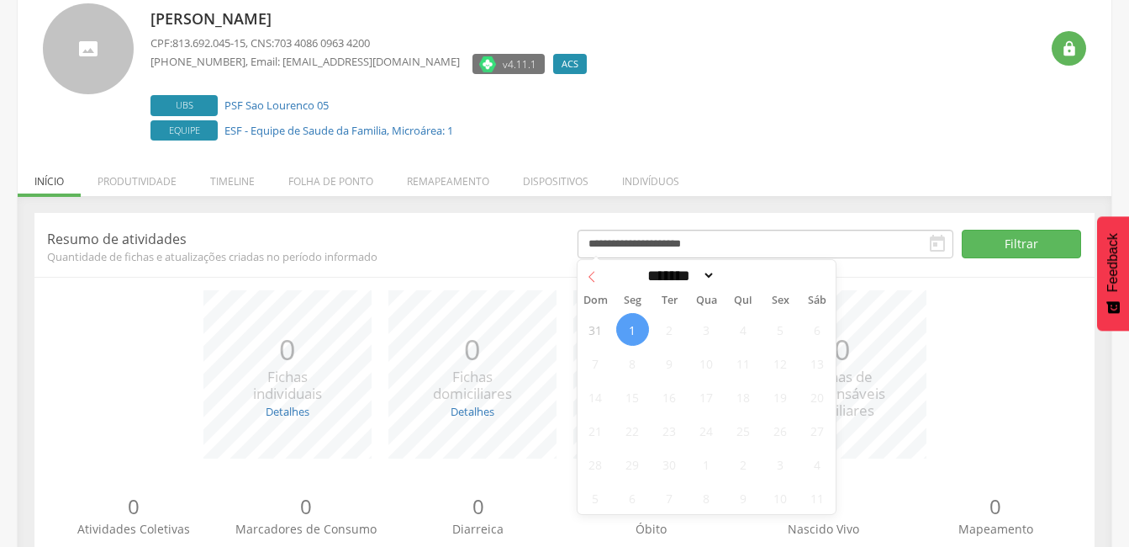
click at [592, 275] on icon at bounding box center [592, 277] width 12 height 12
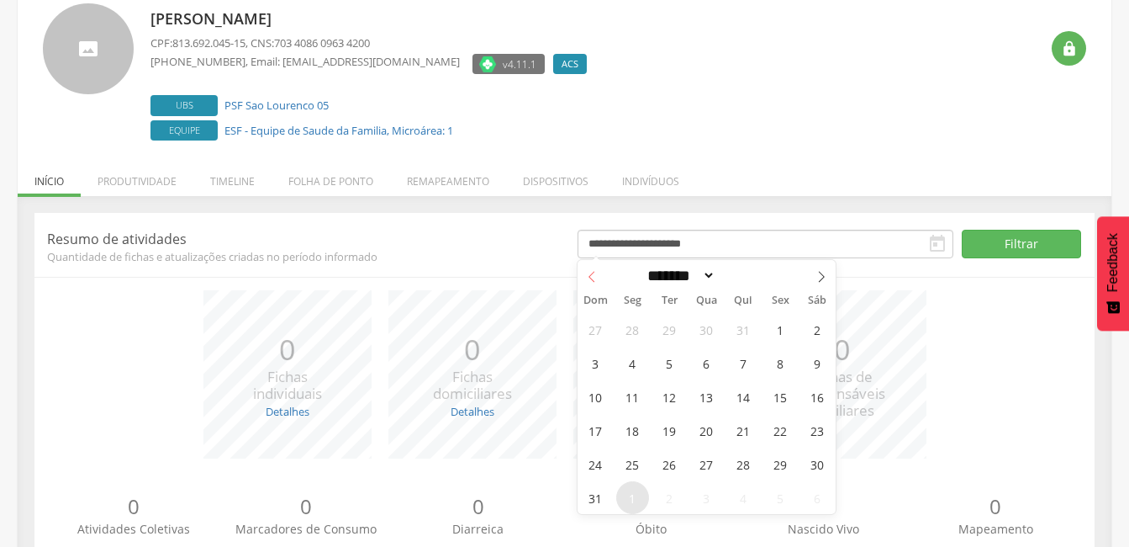
click at [592, 275] on icon at bounding box center [592, 277] width 12 height 12
click at [588, 276] on icon at bounding box center [592, 277] width 12 height 12
click at [589, 276] on icon at bounding box center [592, 277] width 12 height 12
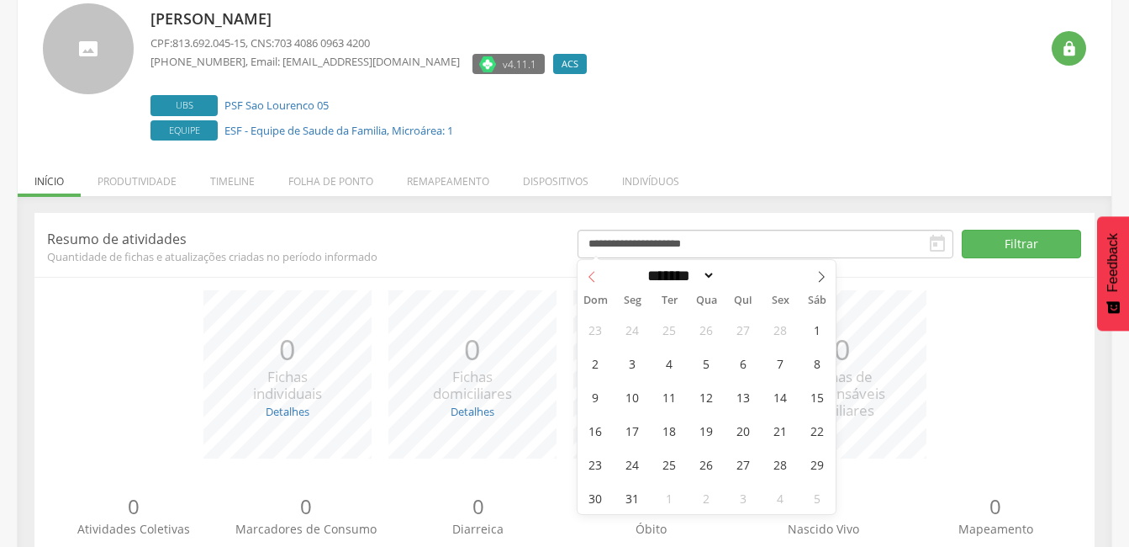
click at [590, 275] on icon at bounding box center [592, 277] width 12 height 12
select select "*"
click at [700, 330] on span "1" at bounding box center [706, 329] width 33 height 33
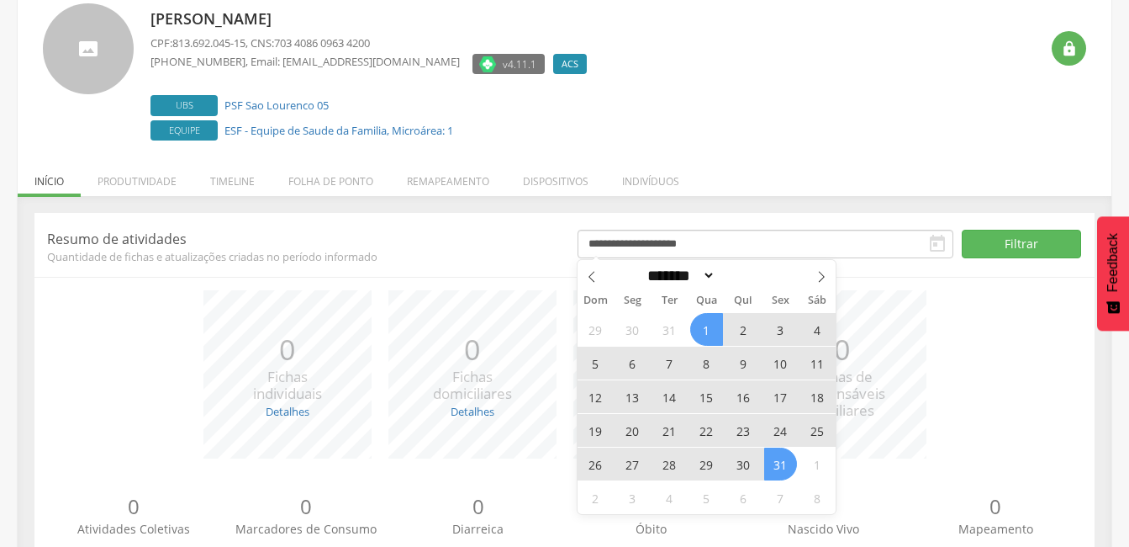
click at [784, 469] on span "31" at bounding box center [780, 463] width 33 height 33
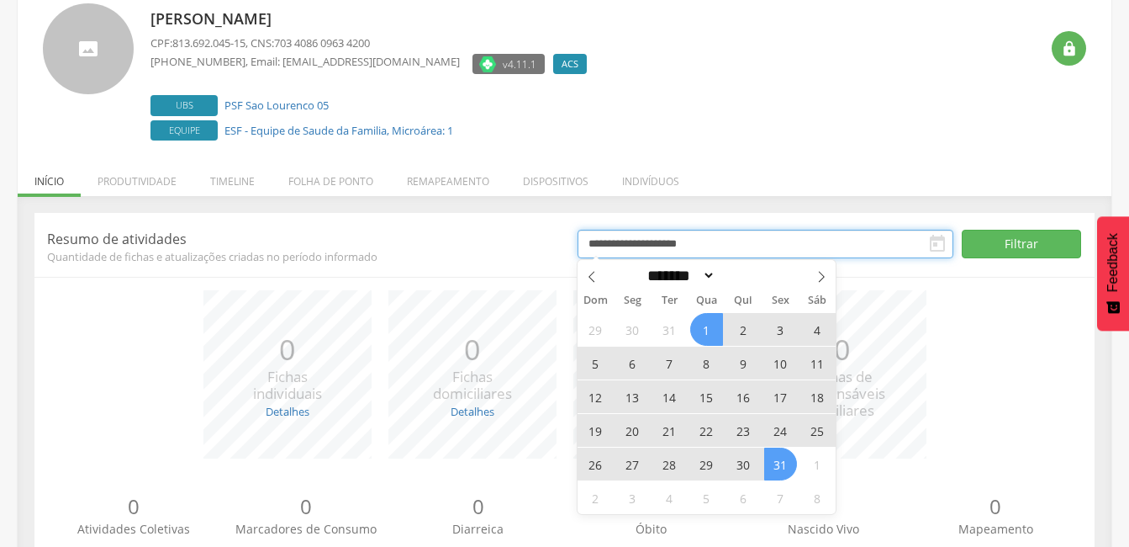
type input "**********"
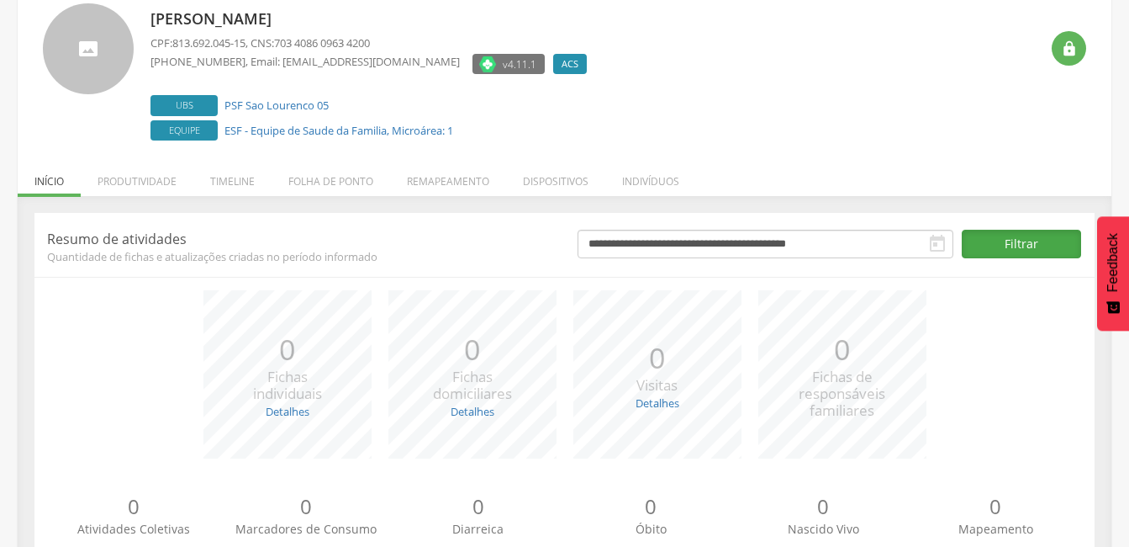
click at [1005, 252] on button "Filtrar" at bounding box center [1021, 244] width 119 height 29
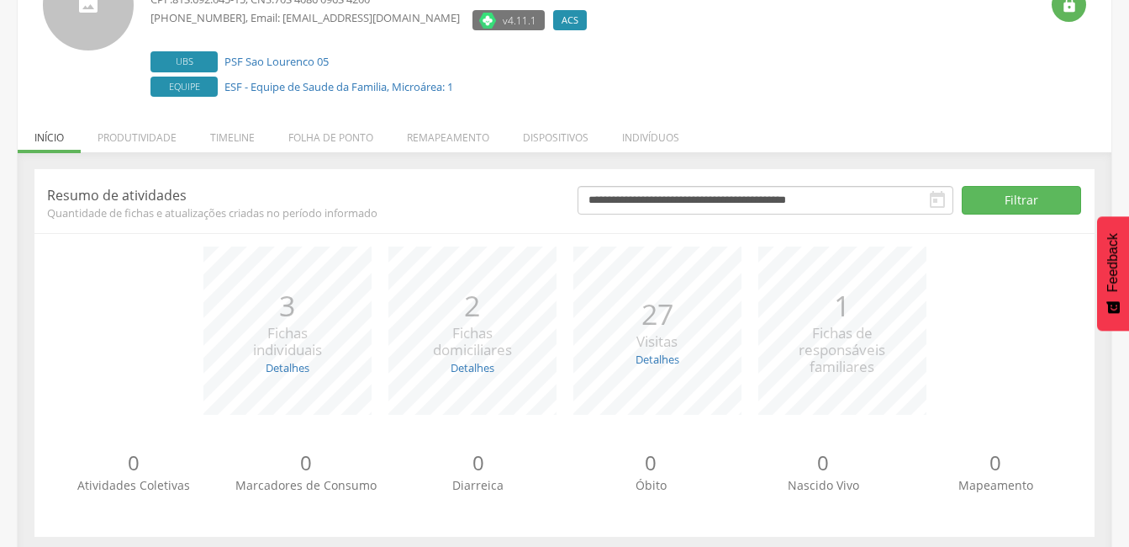
scroll to position [170, 0]
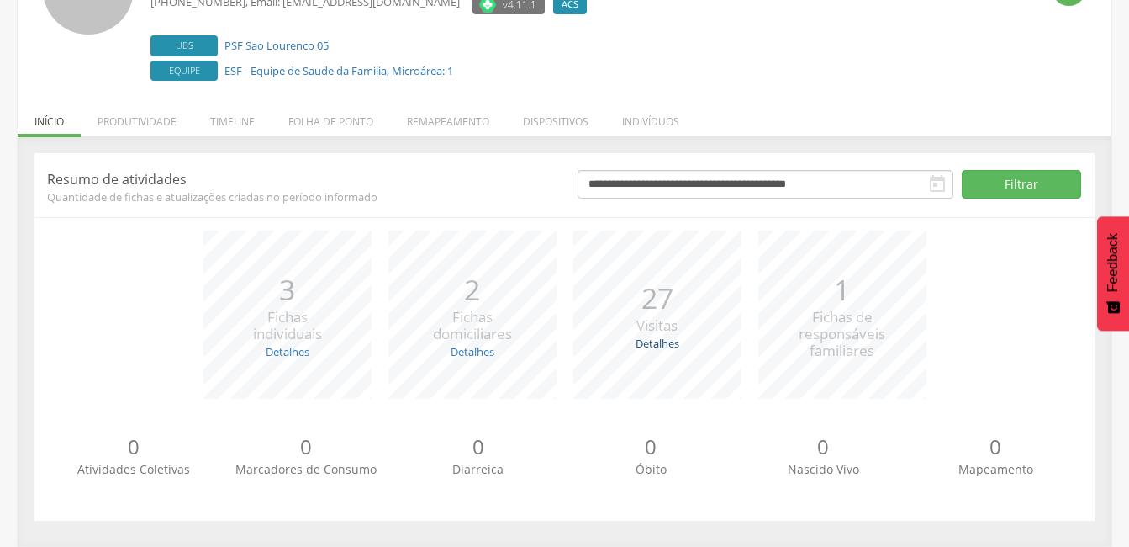
click at [676, 346] on link "Detalhes" at bounding box center [658, 342] width 44 height 15
click at [647, 340] on link "Detalhes" at bounding box center [658, 342] width 44 height 15
click at [475, 357] on link "Detalhes" at bounding box center [473, 351] width 44 height 15
click at [306, 349] on link "Detalhes" at bounding box center [288, 351] width 44 height 15
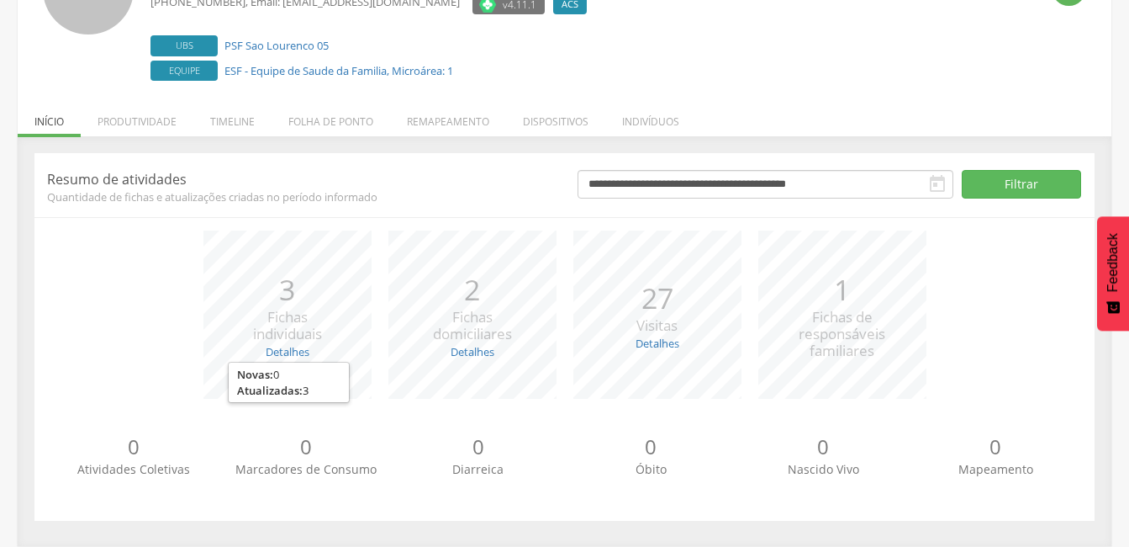
click at [427, 400] on div "*** 3 Fichas individuais Detalhes Novas: 0 Atualizadas: 3 *** 2 Fichas domicili…" at bounding box center [564, 322] width 1035 height 185
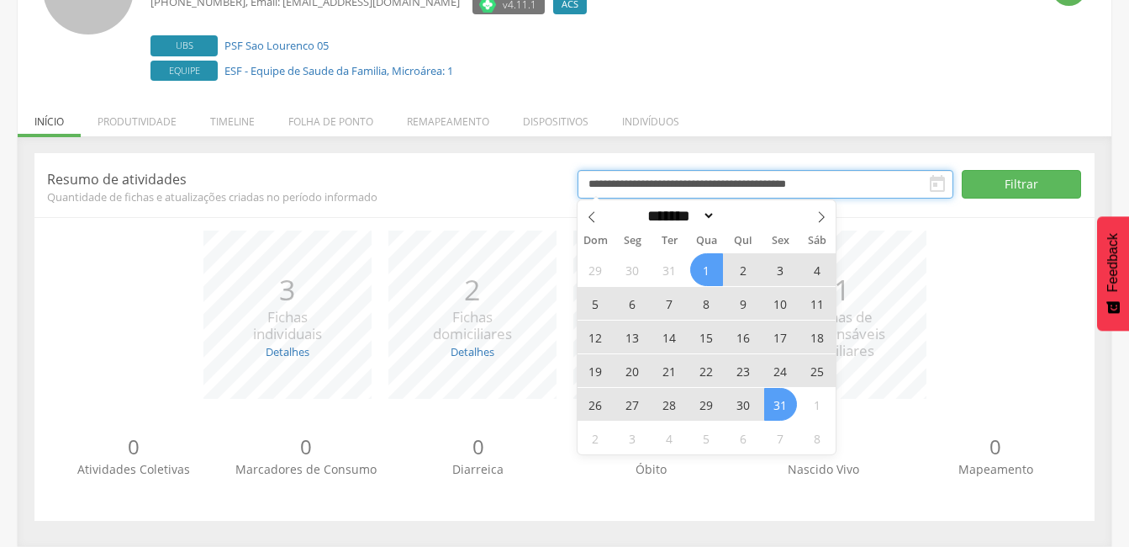
click at [893, 180] on input "**********" at bounding box center [766, 184] width 376 height 29
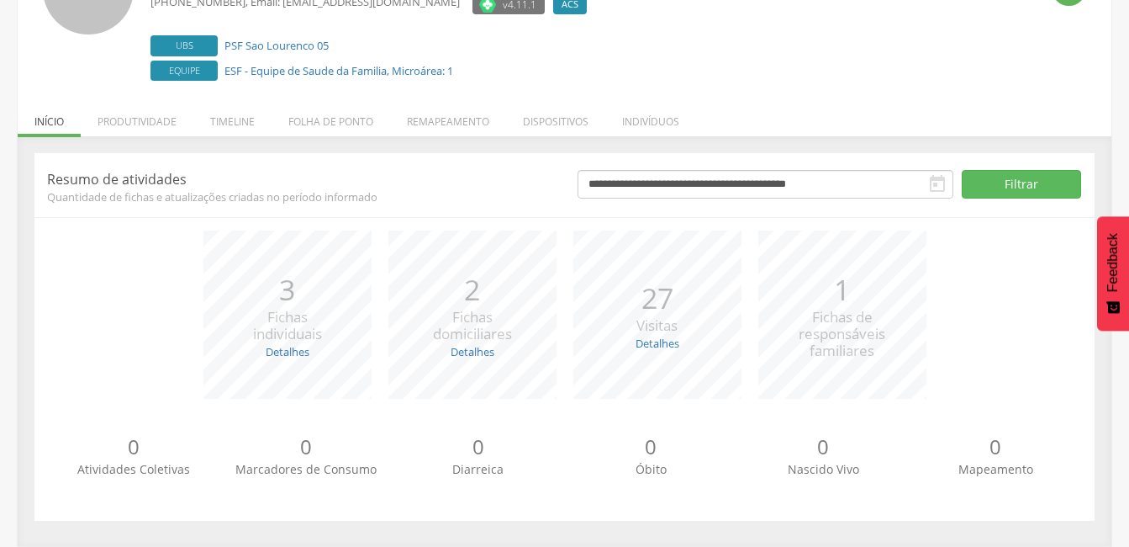
click at [1038, 294] on div "*** 3 Fichas individuais Detalhes Novas: 0 Atualizadas: 3 *** 2 Fichas domicili…" at bounding box center [564, 322] width 1035 height 185
click at [929, 179] on icon "" at bounding box center [937, 184] width 20 height 20
click at [937, 182] on icon "" at bounding box center [937, 184] width 20 height 20
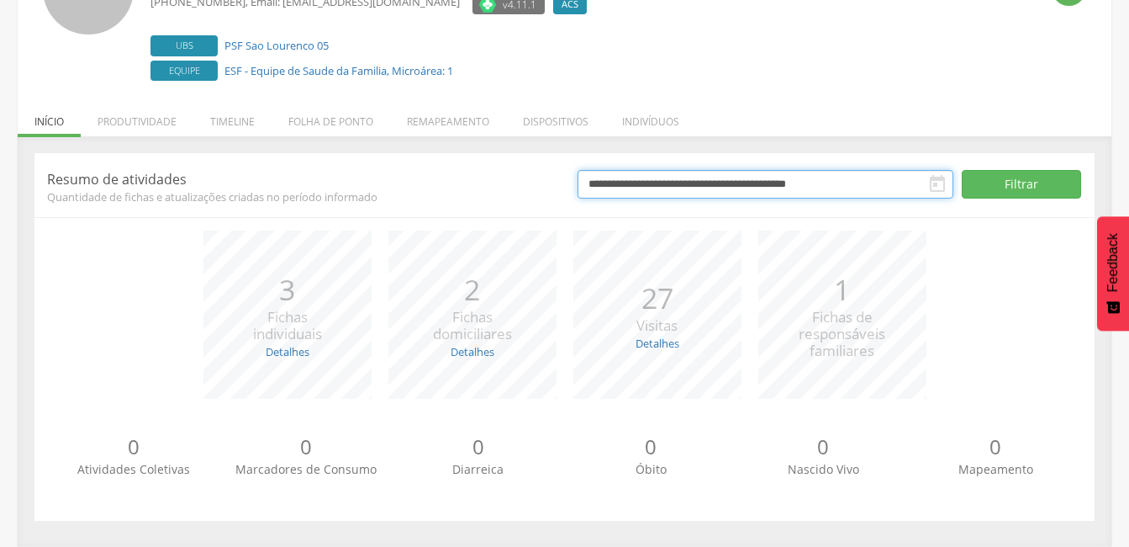
click at [786, 184] on input "**********" at bounding box center [766, 184] width 376 height 29
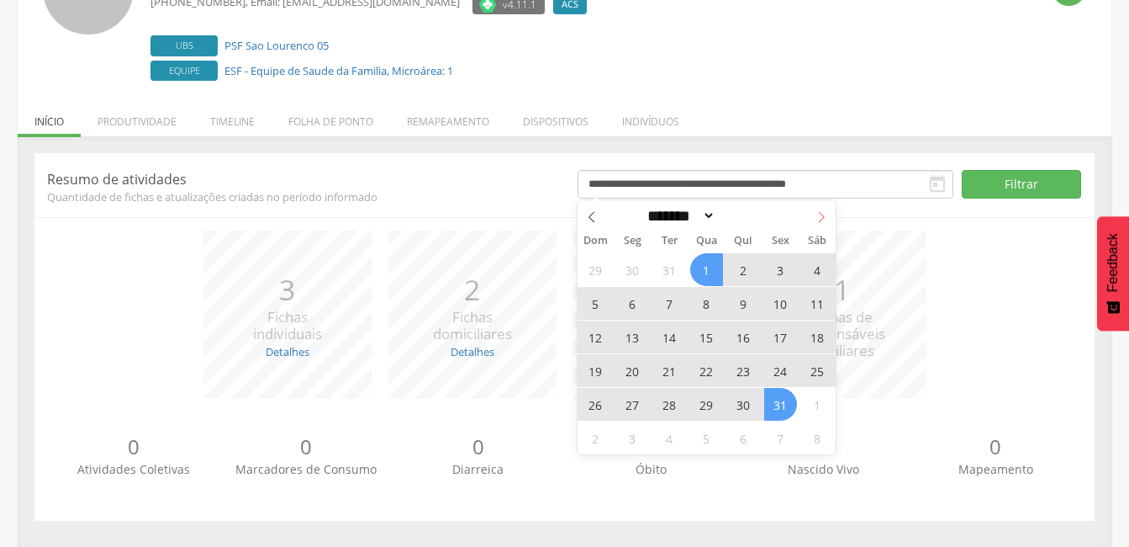
click at [822, 221] on icon at bounding box center [822, 217] width 12 height 12
select select "*"
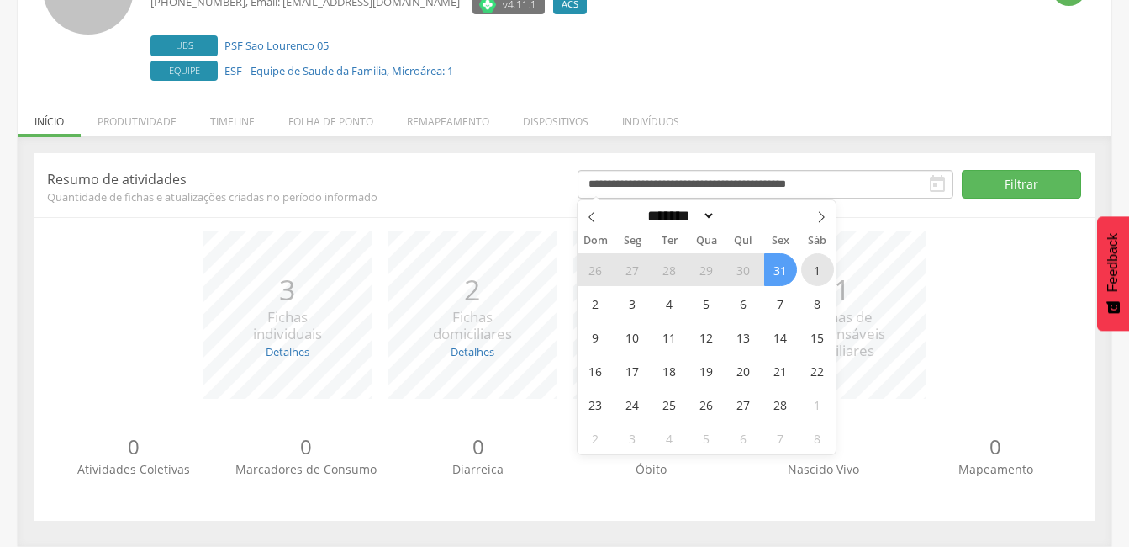
click at [816, 272] on span "1" at bounding box center [817, 269] width 33 height 33
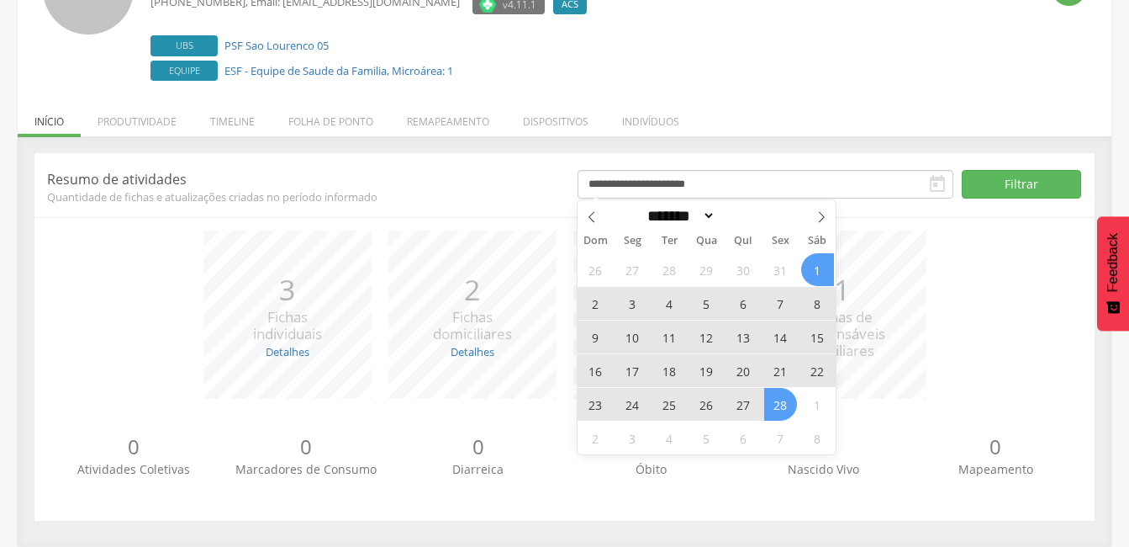
click at [777, 405] on span "28" at bounding box center [780, 404] width 33 height 33
type input "**********"
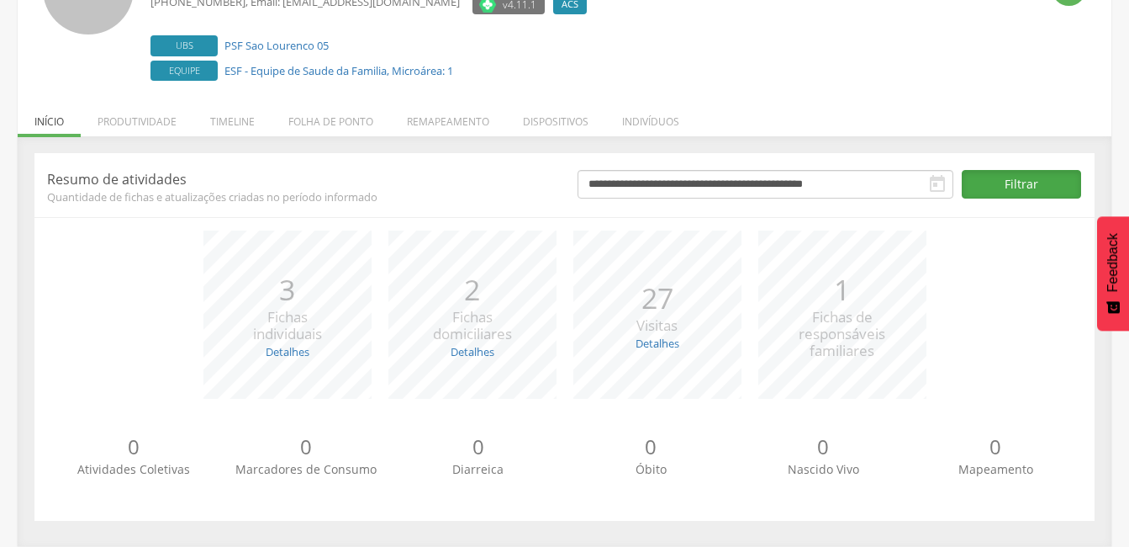
click at [1032, 189] on button "Filtrar" at bounding box center [1021, 184] width 119 height 29
click at [931, 178] on icon "" at bounding box center [937, 184] width 20 height 20
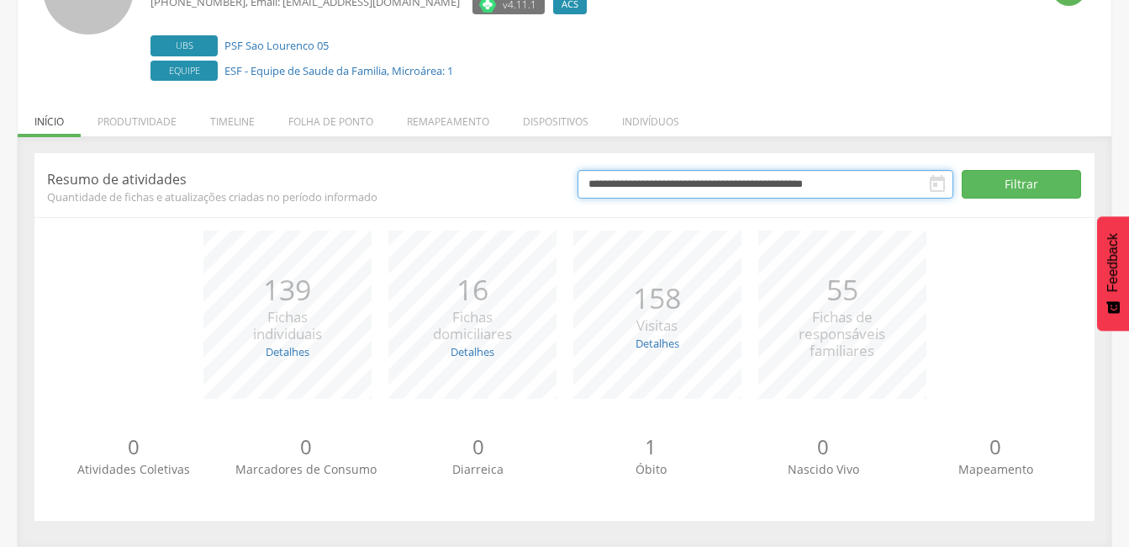
click at [895, 185] on input "**********" at bounding box center [766, 184] width 376 height 29
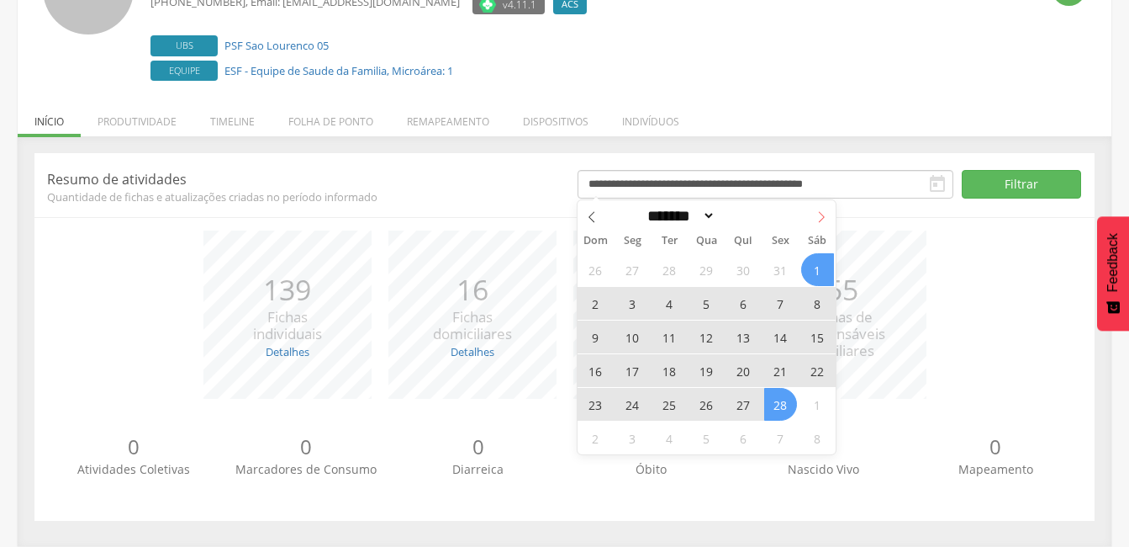
click at [820, 218] on icon at bounding box center [822, 217] width 12 height 12
select select "*"
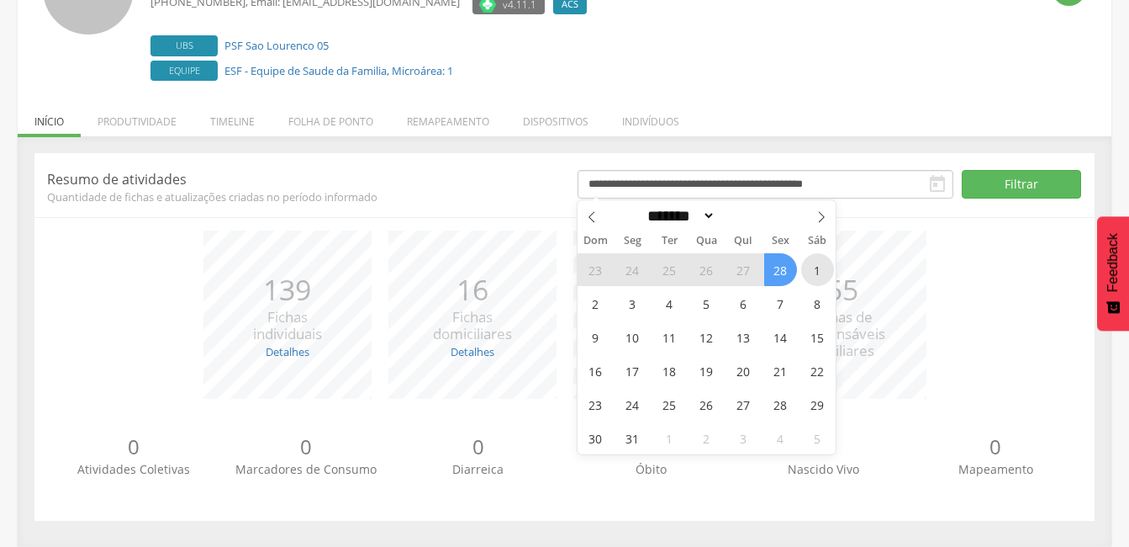
click at [812, 267] on span "1" at bounding box center [817, 269] width 33 height 33
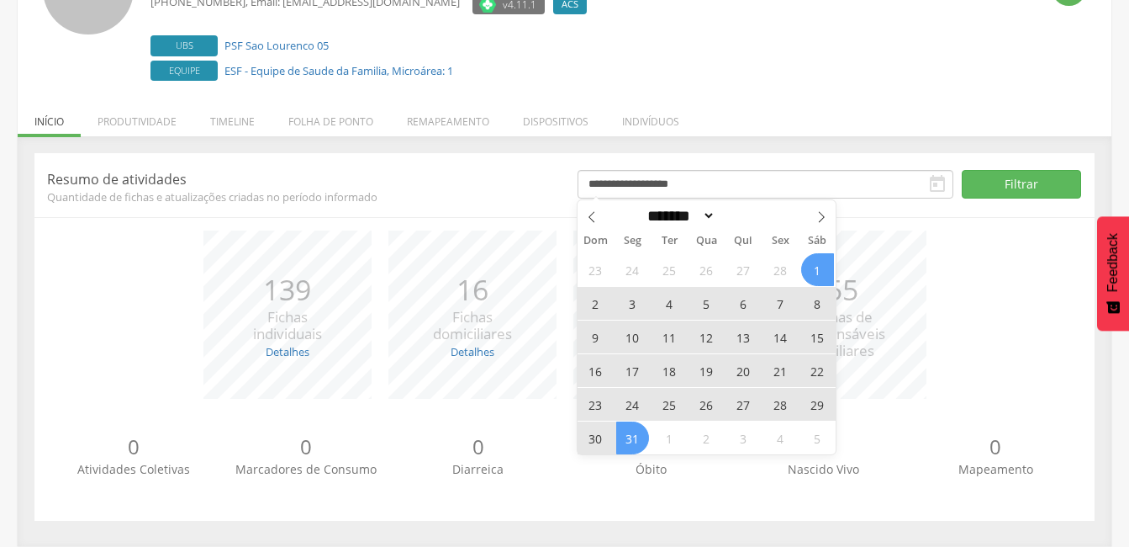
click at [638, 436] on span "31" at bounding box center [632, 437] width 33 height 33
type input "**********"
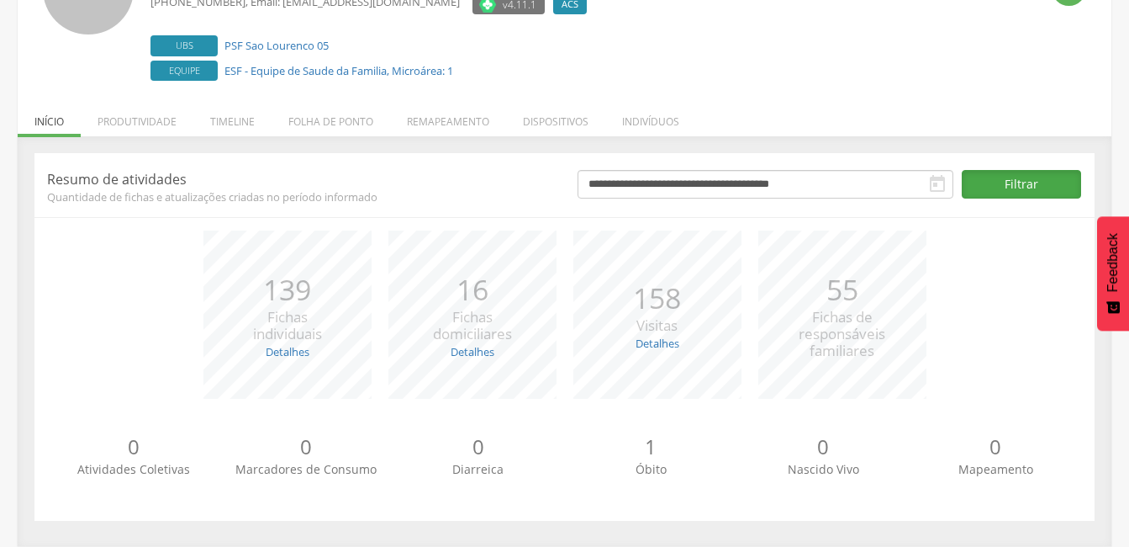
click at [1002, 197] on button "Filtrar" at bounding box center [1021, 184] width 119 height 29
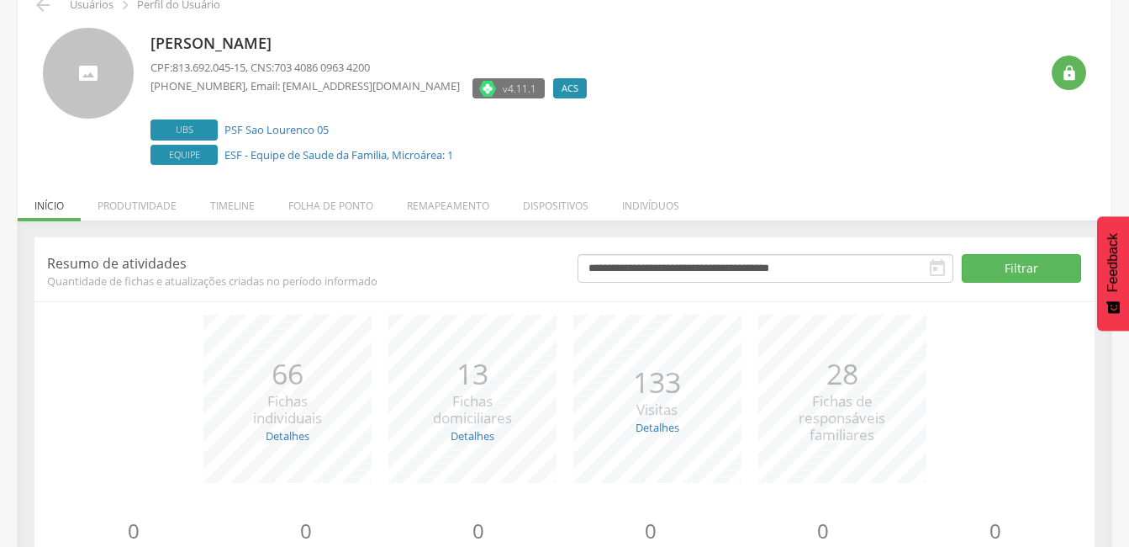
click at [943, 266] on icon "" at bounding box center [937, 268] width 20 height 20
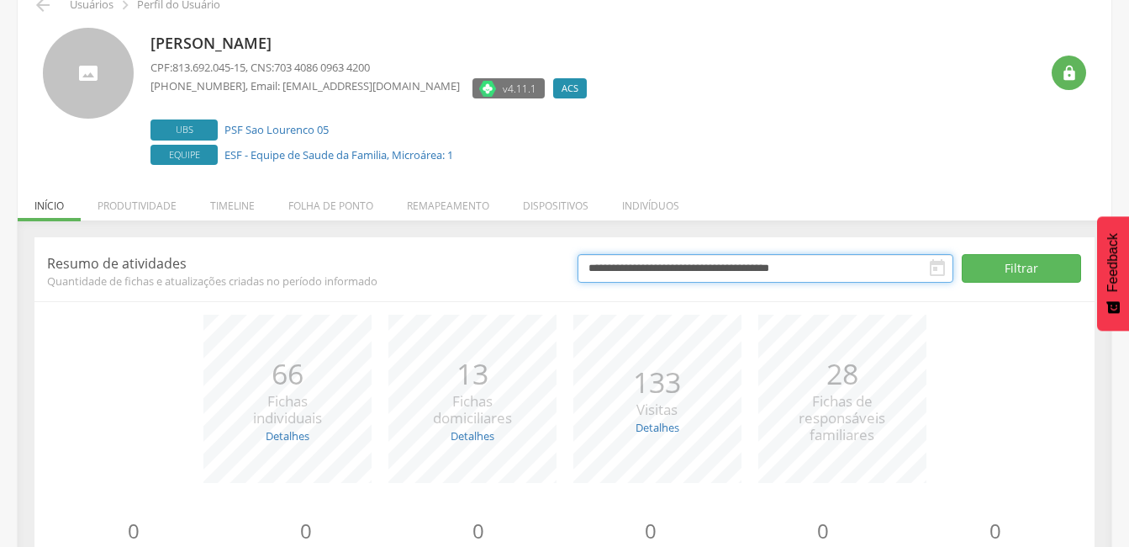
click at [877, 267] on input "**********" at bounding box center [766, 268] width 376 height 29
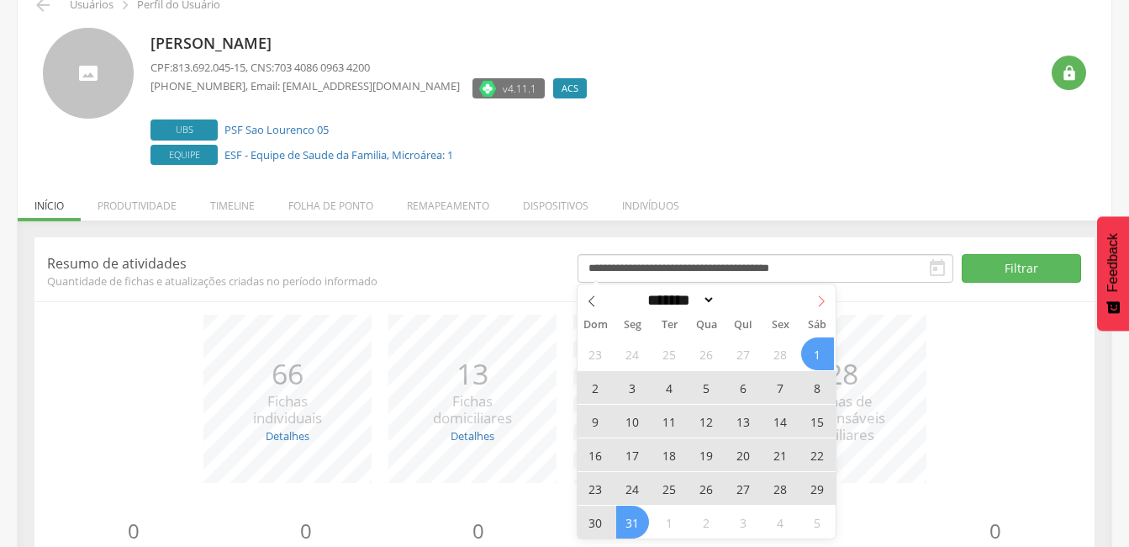
click at [824, 301] on icon at bounding box center [822, 301] width 6 height 11
select select "*"
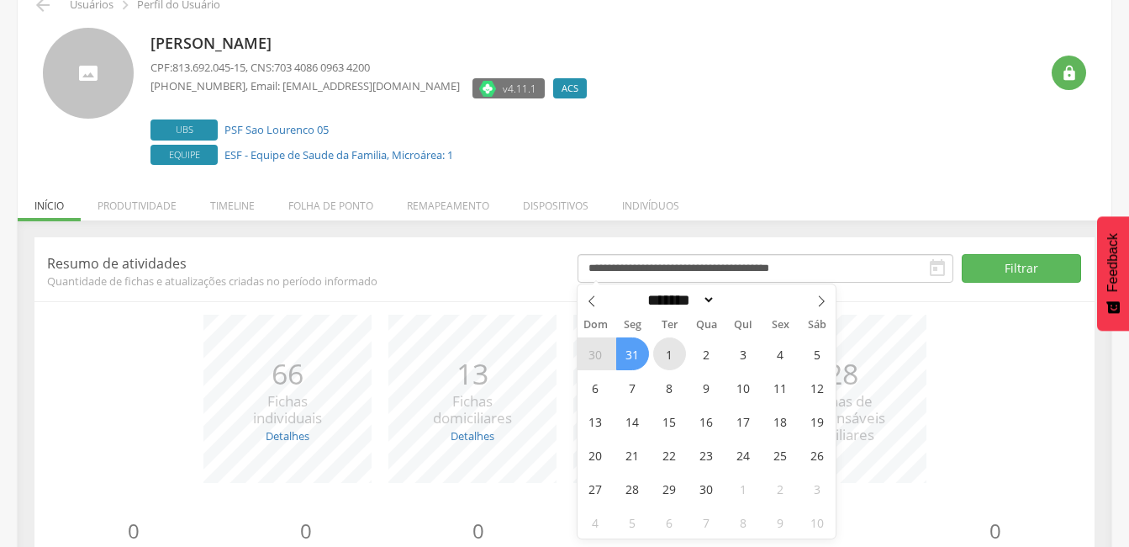
click at [673, 349] on span "1" at bounding box center [669, 353] width 33 height 33
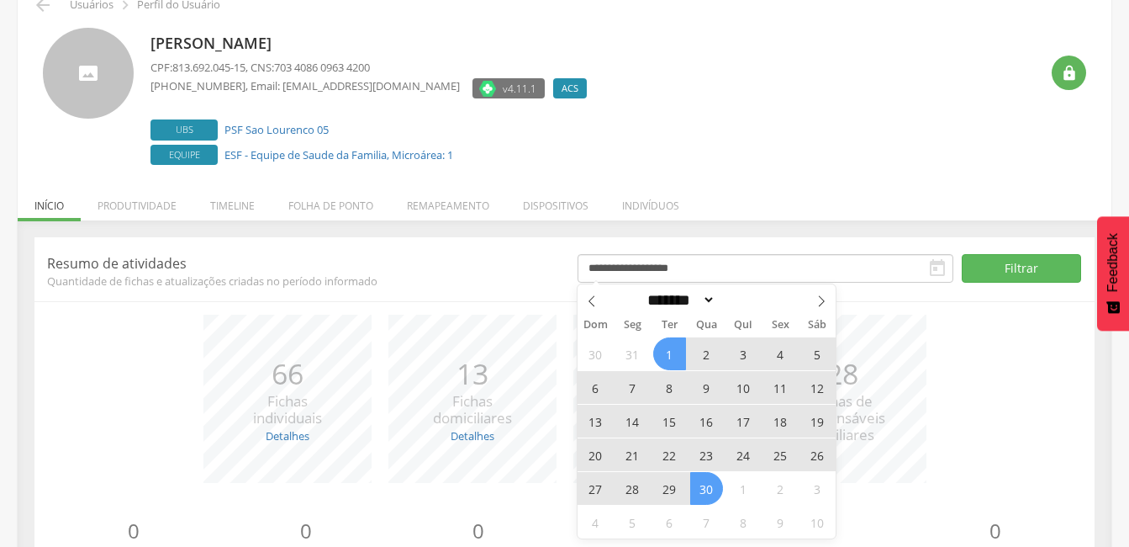
click at [719, 482] on span "30" at bounding box center [706, 488] width 33 height 33
type input "**********"
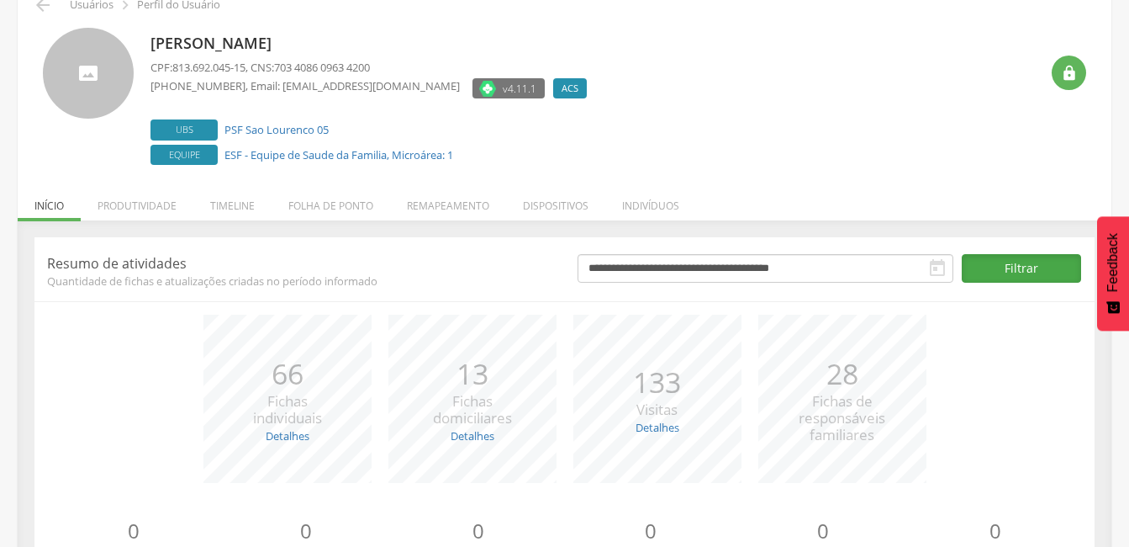
click at [1025, 272] on button "Filtrar" at bounding box center [1021, 268] width 119 height 29
click at [939, 262] on icon "" at bounding box center [937, 268] width 20 height 20
click at [928, 269] on icon "" at bounding box center [937, 268] width 20 height 20
click at [938, 265] on icon "" at bounding box center [937, 268] width 20 height 20
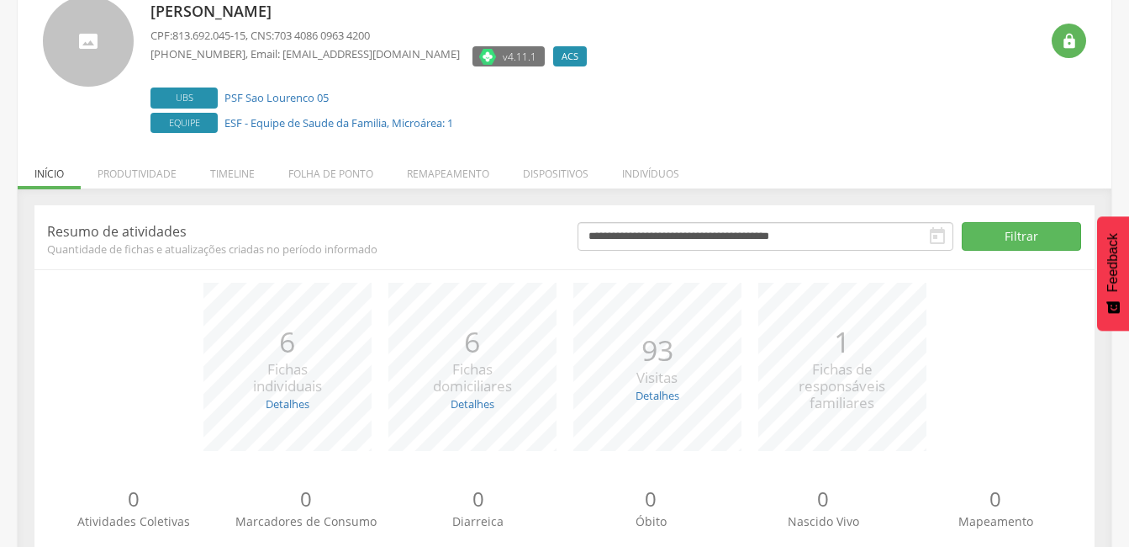
scroll to position [120, 0]
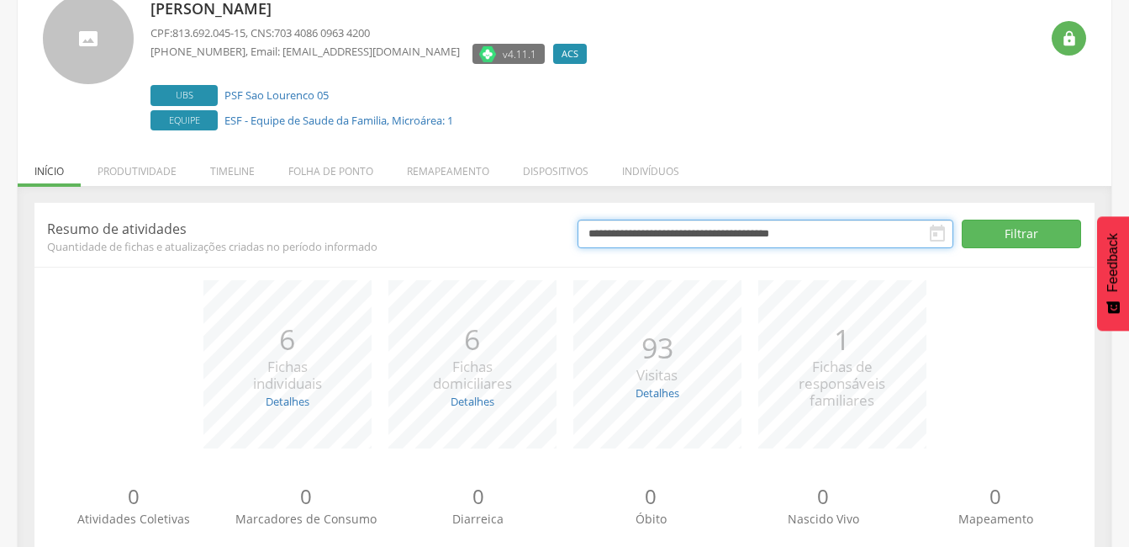
click at [854, 225] on input "**********" at bounding box center [766, 233] width 376 height 29
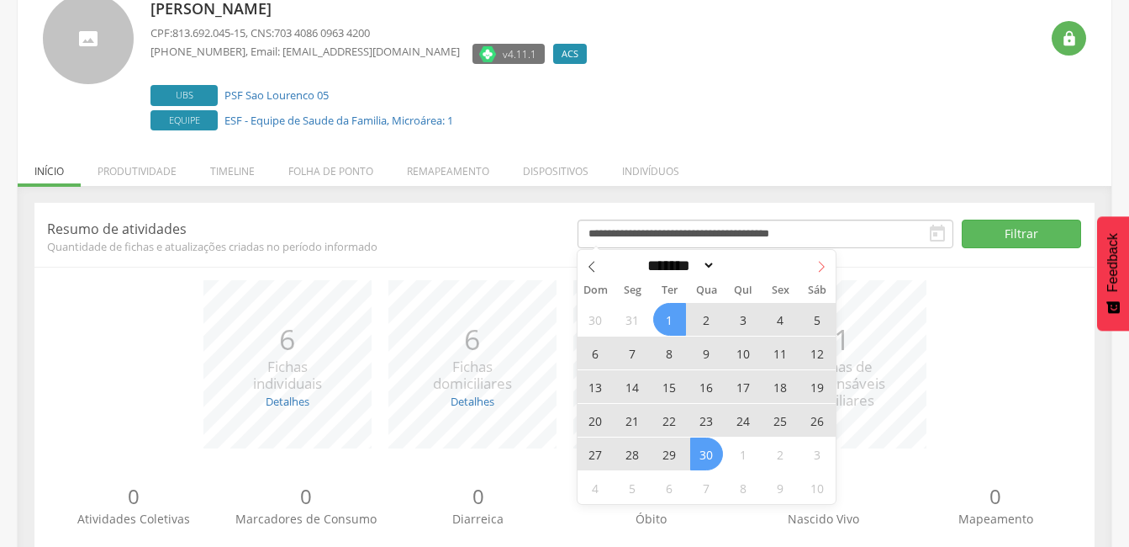
click at [819, 263] on icon at bounding box center [822, 267] width 12 height 12
select select "*"
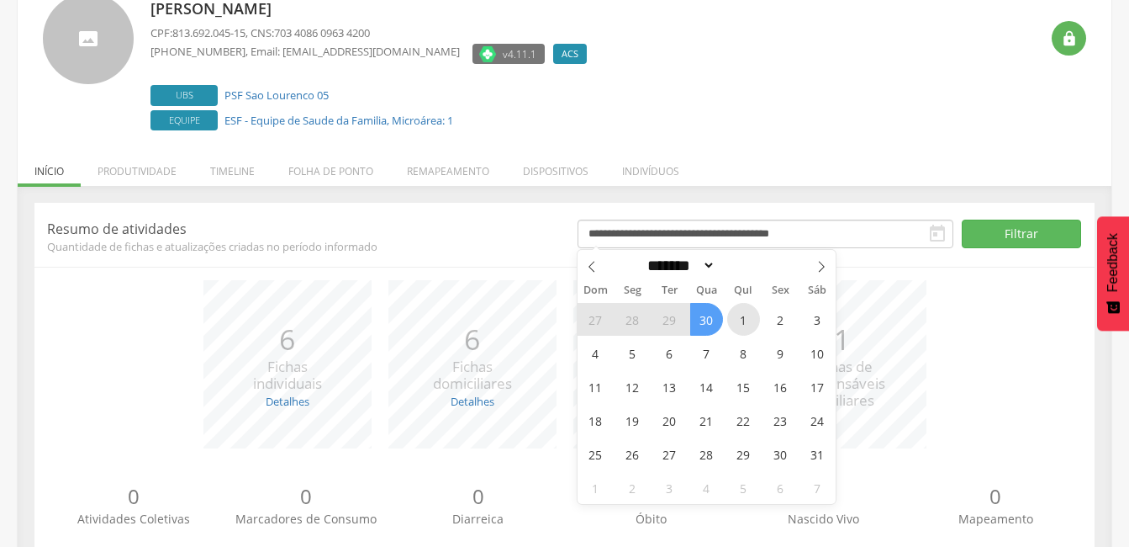
click at [744, 321] on span "1" at bounding box center [743, 319] width 33 height 33
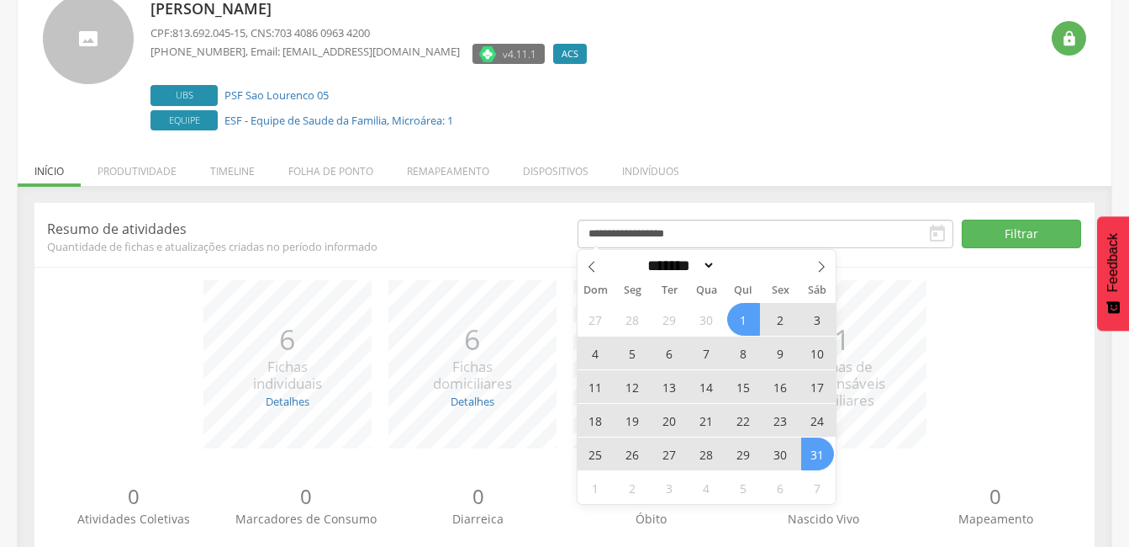
click at [820, 452] on span "31" at bounding box center [817, 453] width 33 height 33
type input "**********"
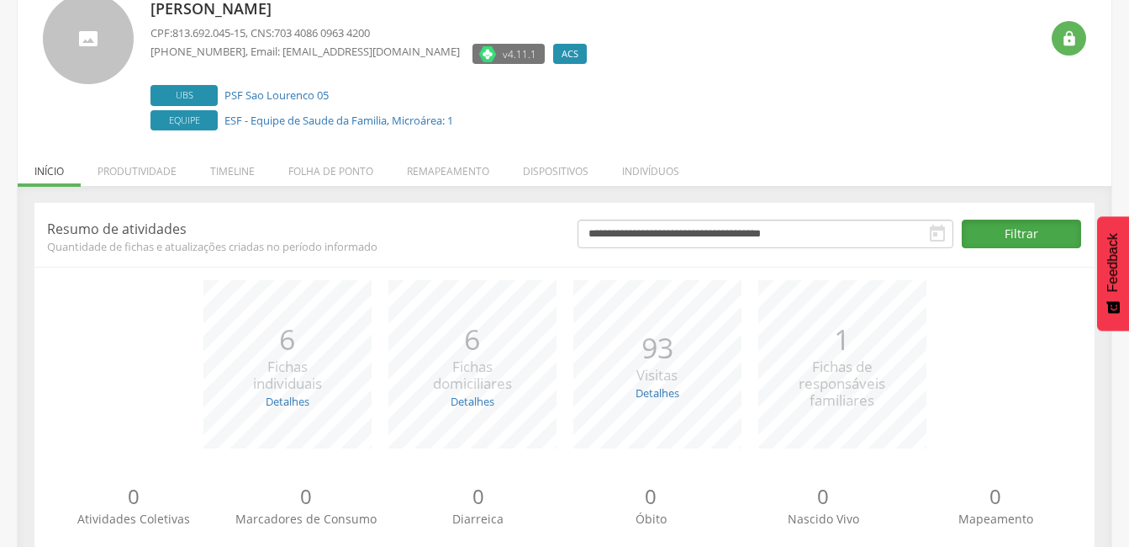
click at [1059, 235] on button "Filtrar" at bounding box center [1021, 233] width 119 height 29
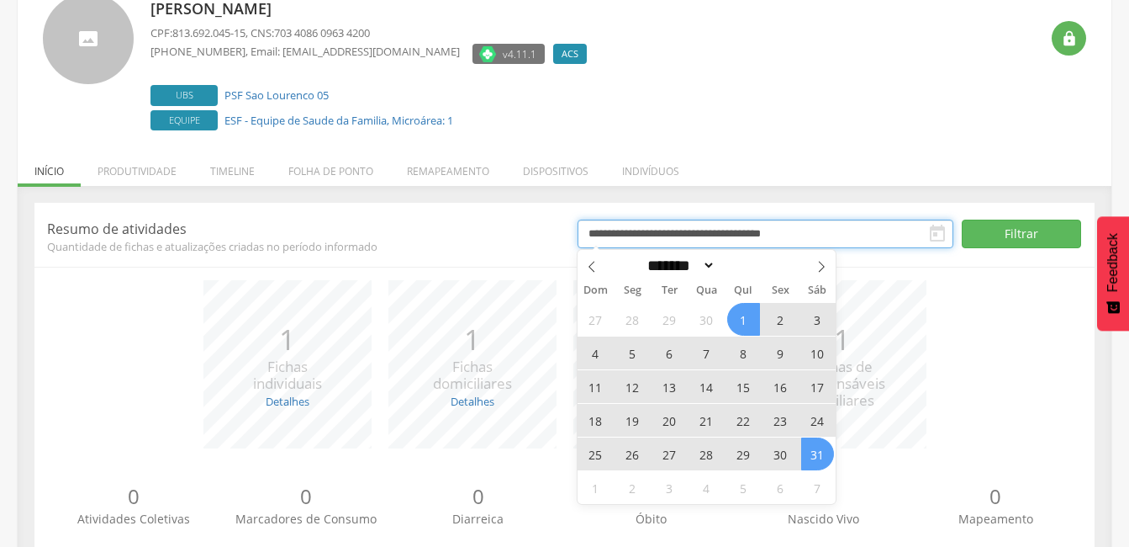
click at [896, 226] on input "**********" at bounding box center [766, 233] width 376 height 29
click at [827, 271] on icon at bounding box center [822, 267] width 12 height 12
select select "*"
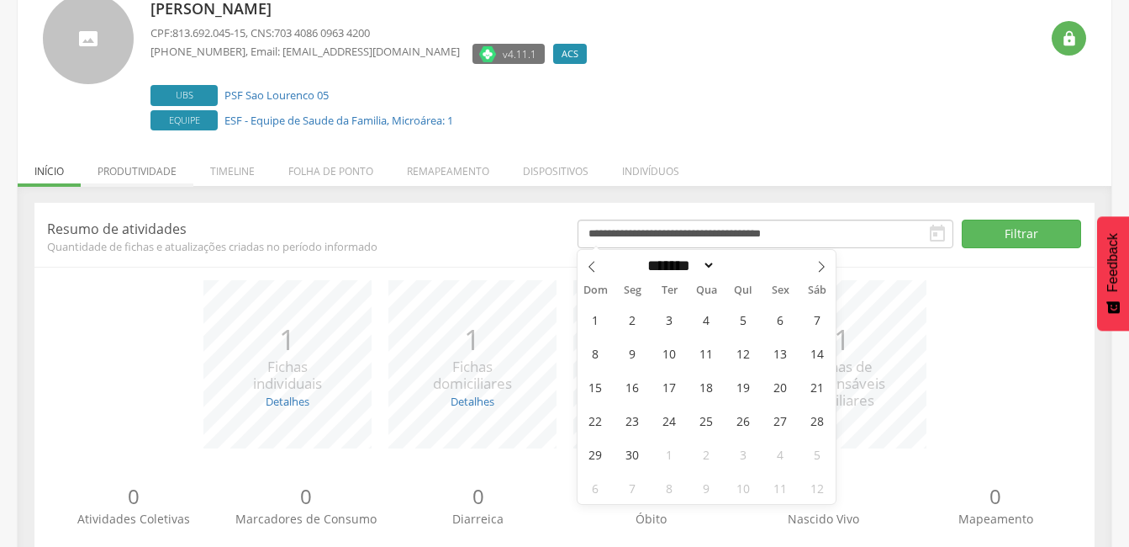
click at [166, 166] on li "Produtividade" at bounding box center [137, 167] width 113 height 40
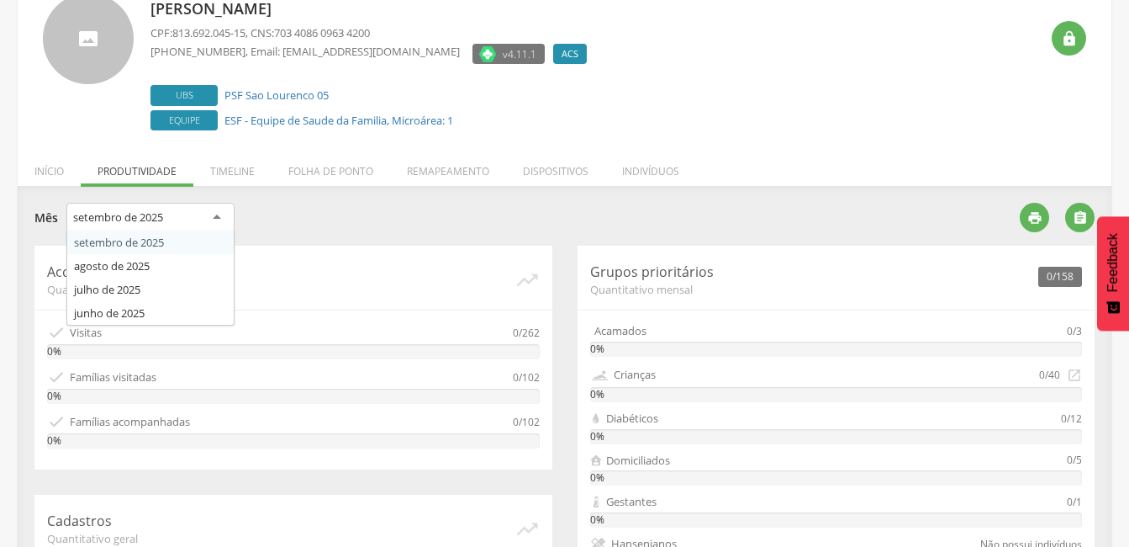
click at [163, 210] on div "setembro de 2025" at bounding box center [118, 216] width 90 height 15
click at [326, 223] on div "**********" at bounding box center [520, 219] width 973 height 33
click at [45, 175] on li "Início" at bounding box center [49, 167] width 63 height 40
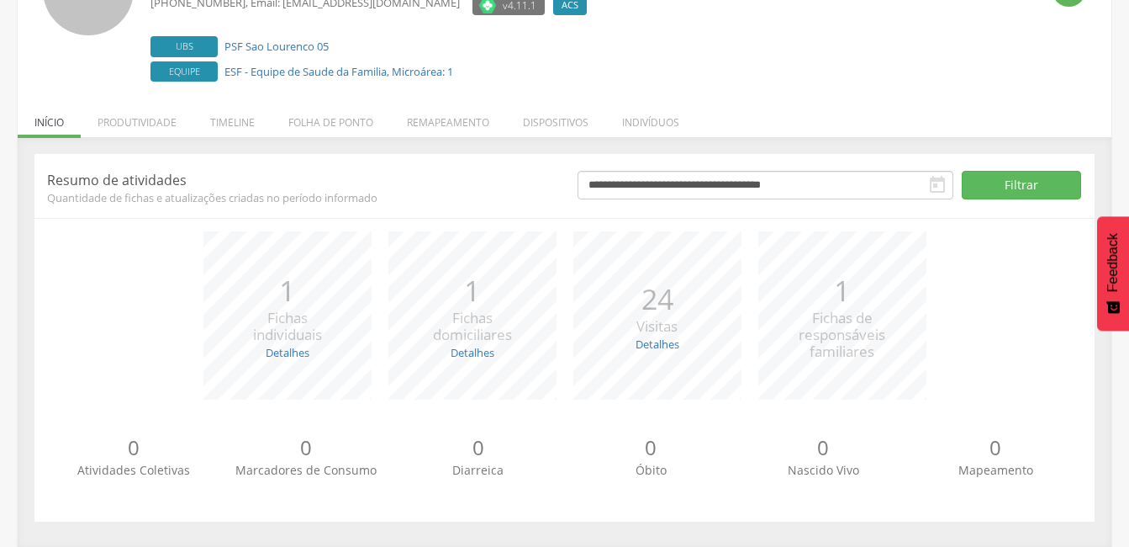
scroll to position [170, 0]
